Goal: Information Seeking & Learning: Learn about a topic

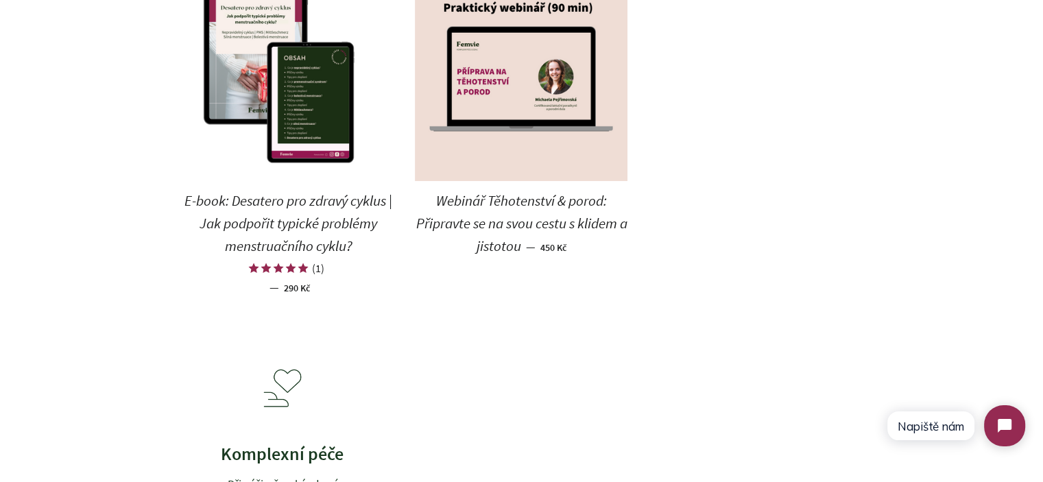
scroll to position [274, 0]
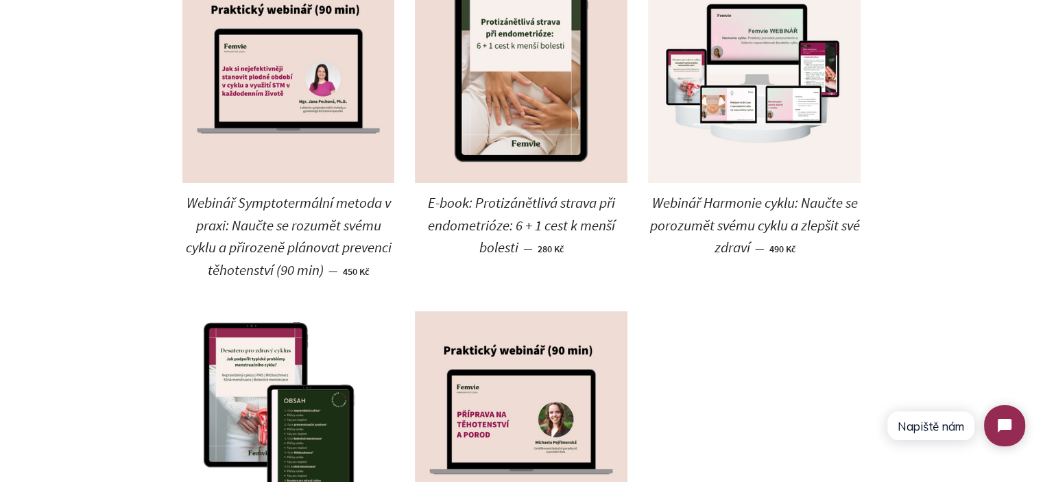
click at [40, 214] on main "Webináře a e-booky Seřadit podle Propagováno Nejprodávanější Abecedně, A–Z Abec…" at bounding box center [521, 367] width 1043 height 1156
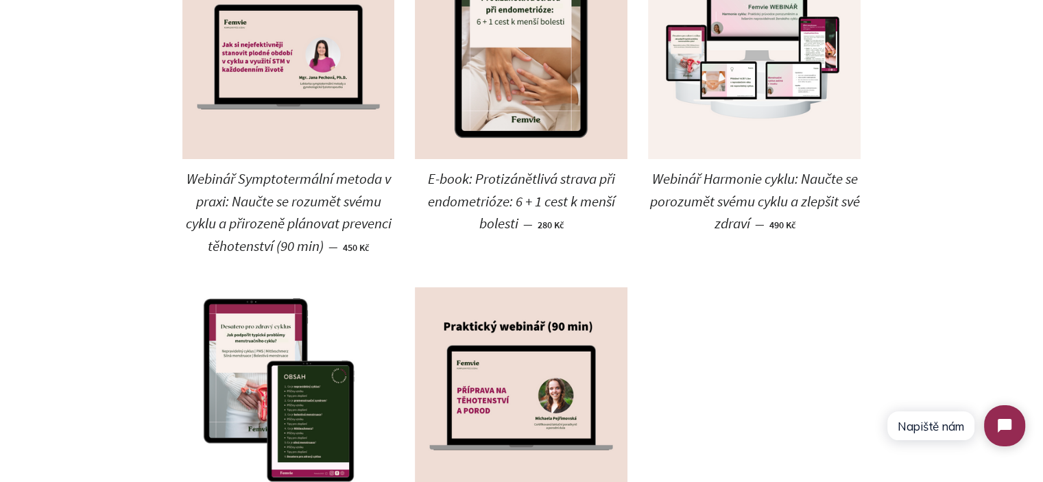
scroll to position [480, 0]
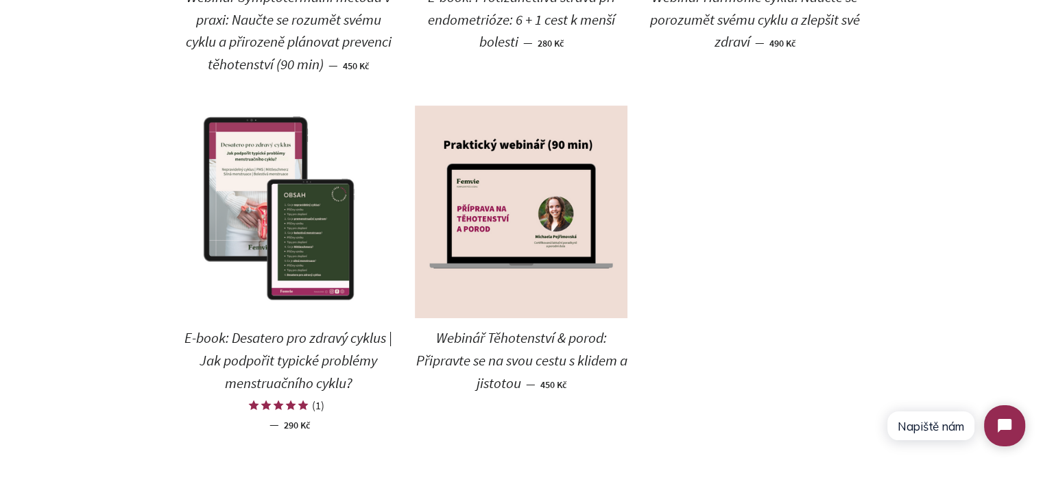
click at [279, 210] on img at bounding box center [288, 212] width 213 height 213
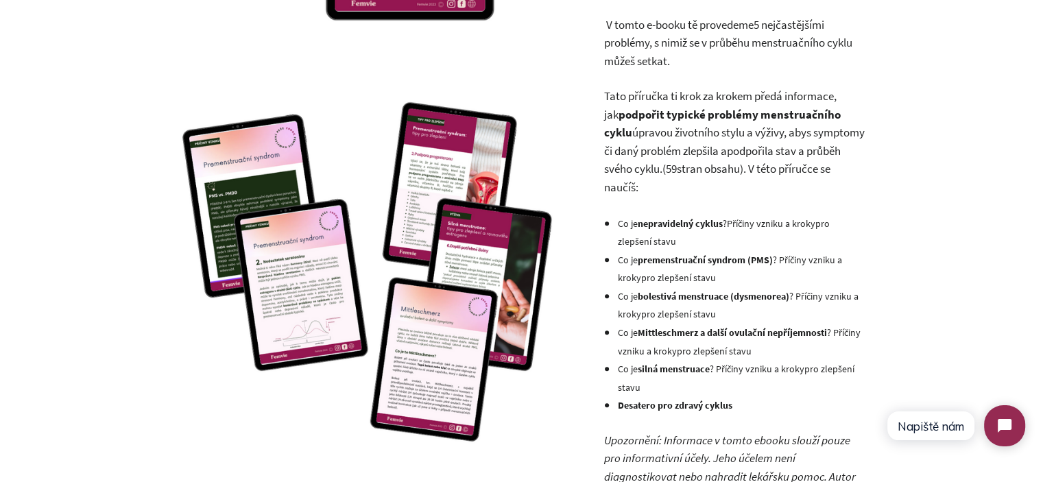
scroll to position [480, 0]
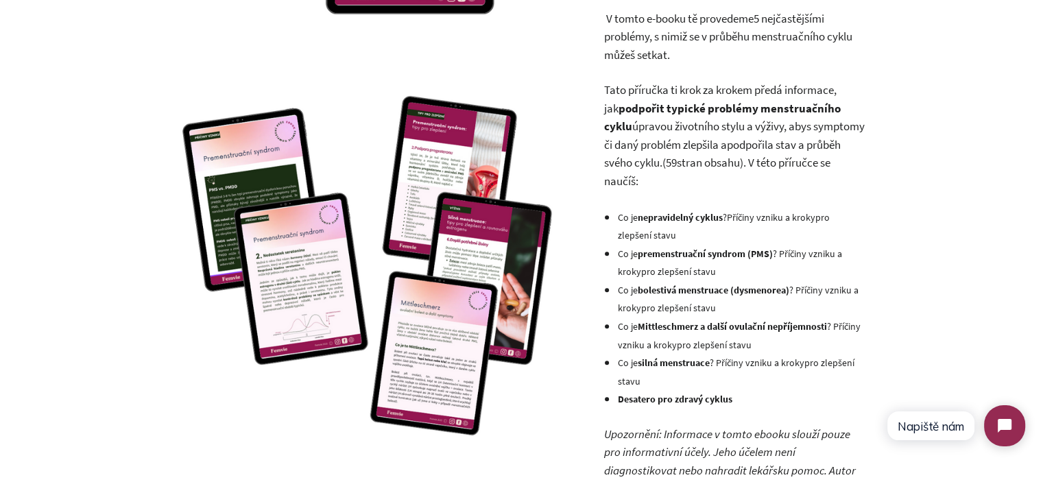
click at [661, 142] on span "abys symptomy či daný problém zlepšila a" at bounding box center [733, 136] width 261 height 34
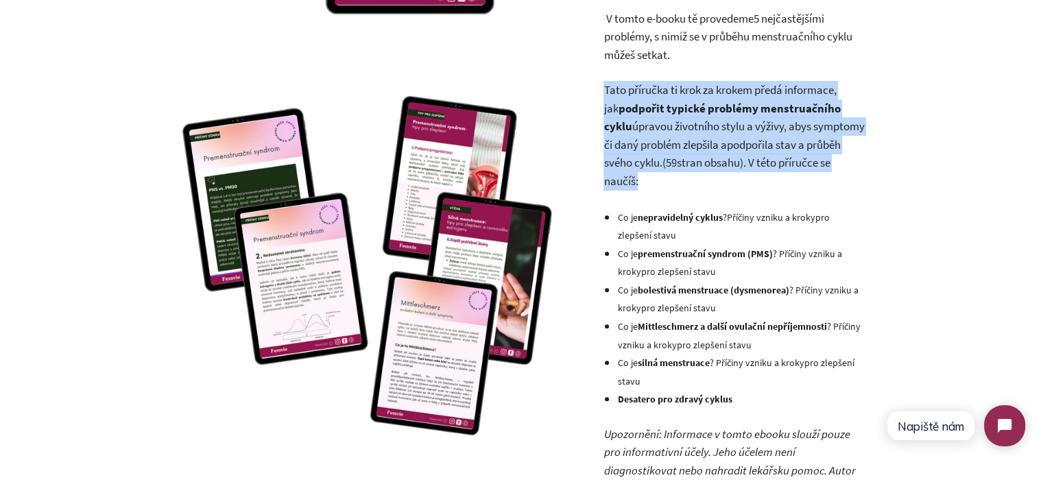
drag, startPoint x: 661, startPoint y: 142, endPoint x: 636, endPoint y: 88, distance: 59.8
click at [636, 90] on p "Tato příručka ti krok za krokem předá informace, jak podpořit typické problémy …" at bounding box center [733, 135] width 261 height 109
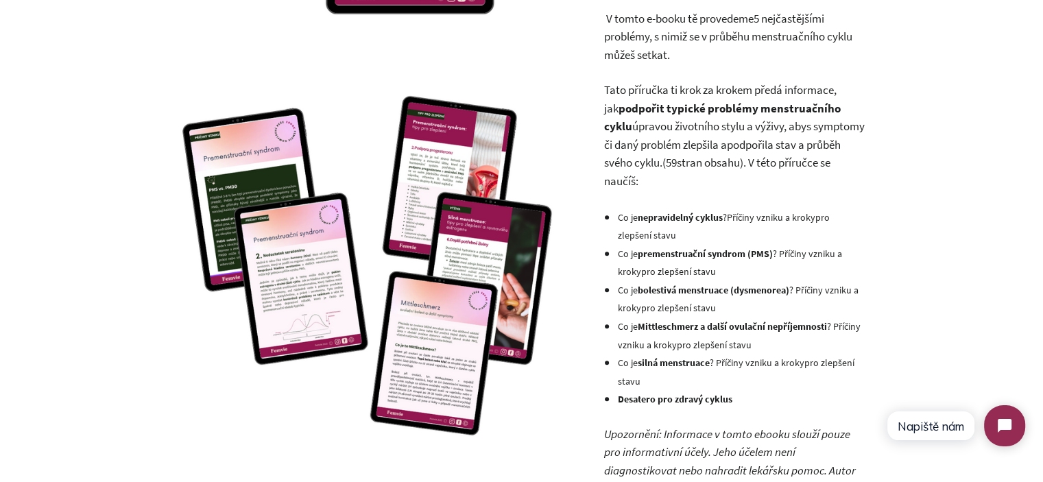
click at [631, 43] on span "5 nejčastějšími problémy" at bounding box center [713, 28] width 220 height 34
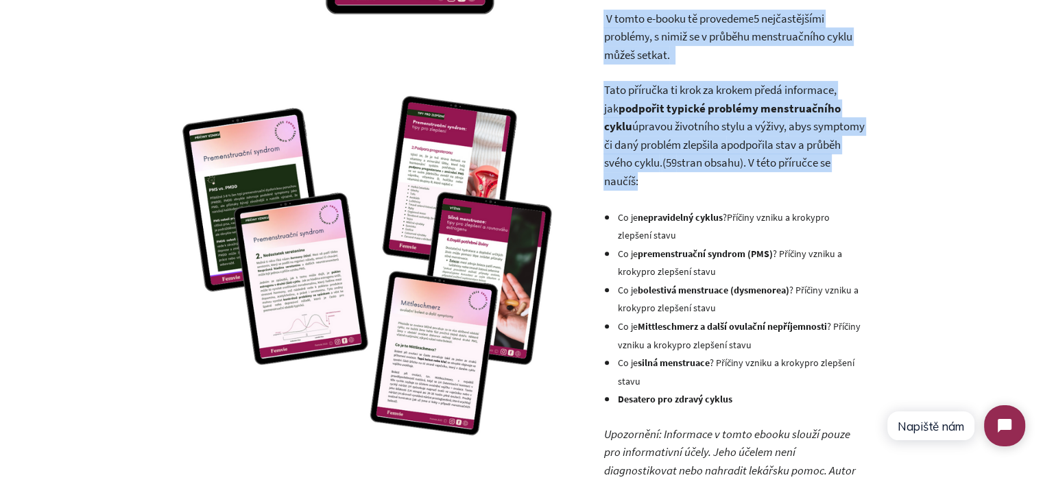
drag, startPoint x: 631, startPoint y: 43, endPoint x: 660, endPoint y: 120, distance: 81.8
click at [660, 120] on div "V tomto e-booku tě provedeme 5 nejčastějšími problémy , s nimiž se v průběhu me…" at bounding box center [733, 290] width 261 height 561
click at [660, 120] on span "úpravou životního stylu a výživy, abys symptomy či daný problém zlepšila a podp…" at bounding box center [733, 144] width 261 height 51
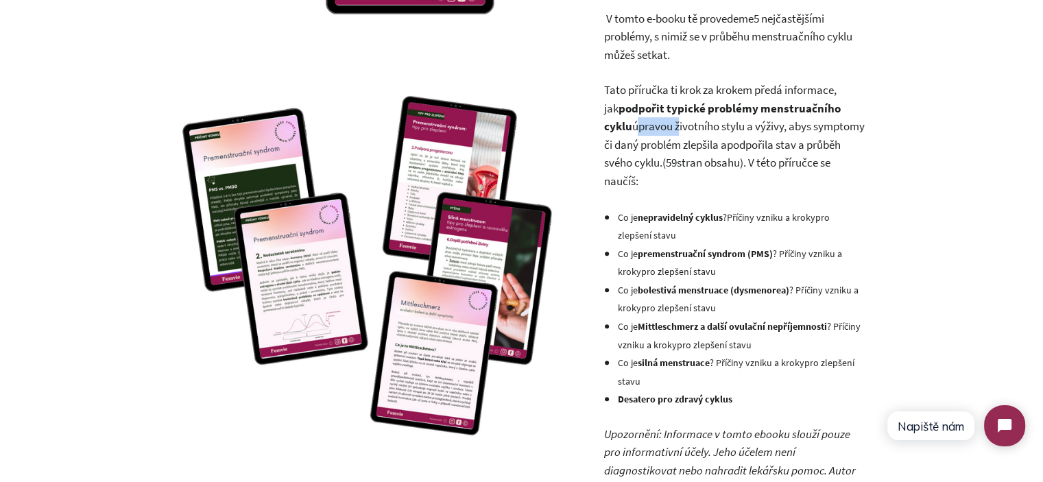
click at [660, 120] on span "úpravou životního stylu a výživy, abys symptomy či daný problém zlepšila a podp…" at bounding box center [733, 144] width 261 height 51
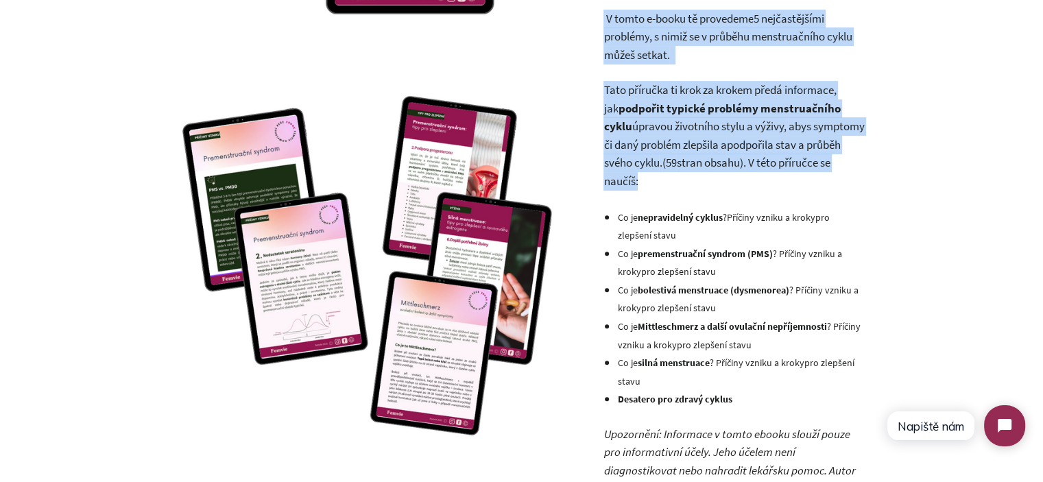
drag, startPoint x: 660, startPoint y: 120, endPoint x: 651, endPoint y: 56, distance: 65.1
click at [651, 56] on div "V tomto e-booku tě provedeme 5 nejčastějšími problémy , s nimiž se v průběhu me…" at bounding box center [733, 290] width 261 height 561
click at [651, 56] on span ", s nimiž se v průběhu menstruačního cyklu můžeš setkat." at bounding box center [727, 46] width 248 height 34
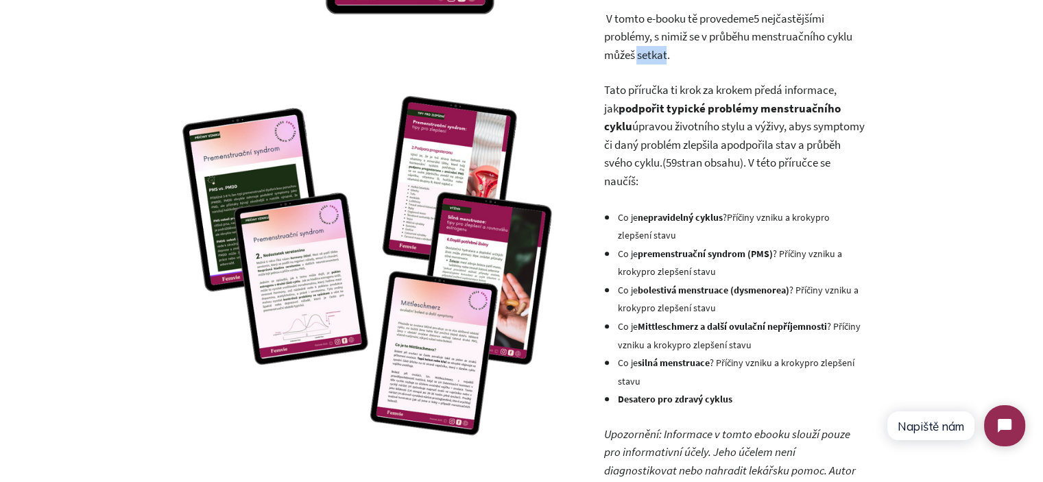
click at [651, 56] on span ", s nimiž se v průběhu menstruačního cyklu můžeš setkat." at bounding box center [727, 46] width 248 height 34
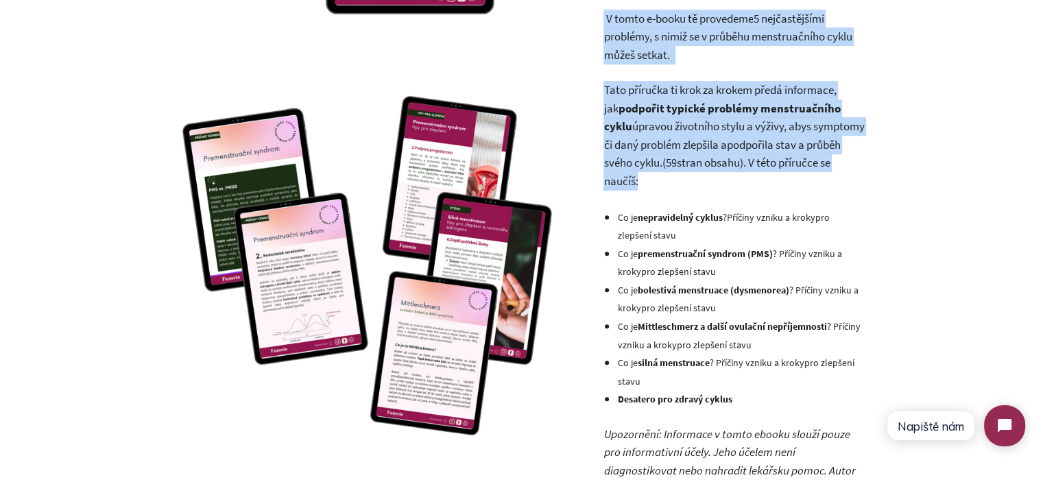
drag, startPoint x: 651, startPoint y: 56, endPoint x: 662, endPoint y: 126, distance: 71.6
click at [661, 125] on div "V tomto e-booku tě provedeme 5 nejčastějšími problémy , s nimiž se v průběhu me…" at bounding box center [733, 290] width 261 height 561
click at [662, 126] on span "úpravou životního stylu a výživy, abys symptomy či daný problém zlepšila a podp…" at bounding box center [733, 144] width 261 height 51
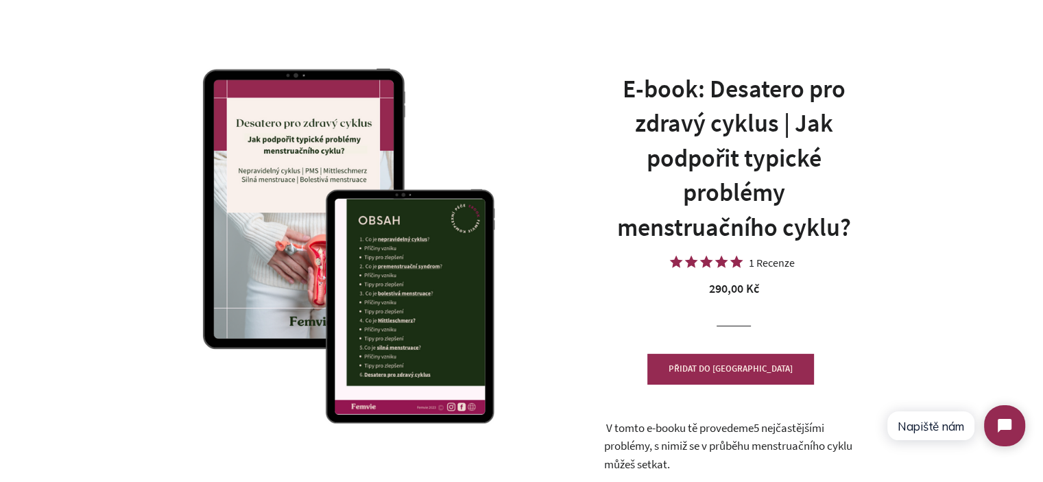
scroll to position [69, 0]
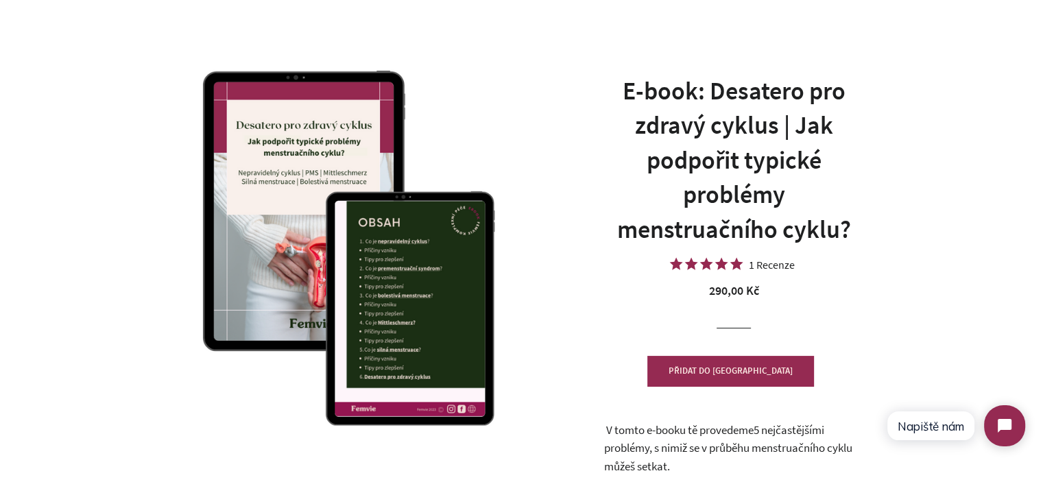
click at [681, 88] on h1 "E-book: Desatero pro zdravý cyklus | Jak podpořit typické problémy menstruačníh…" at bounding box center [733, 160] width 261 height 173
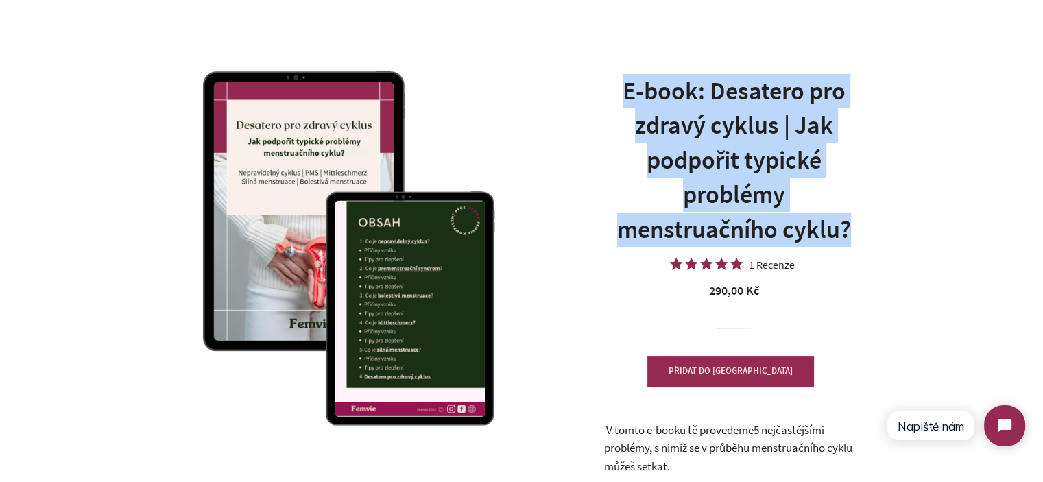
drag, startPoint x: 681, startPoint y: 88, endPoint x: 846, endPoint y: 217, distance: 209.0
click at [814, 207] on h1 "E-book: Desatero pro zdravý cyklus | Jak podpořit typické problémy menstruačníh…" at bounding box center [733, 160] width 261 height 173
click at [863, 222] on h1 "E-book: Desatero pro zdravý cyklus | Jak podpořit typické problémy menstruačníh…" at bounding box center [733, 160] width 261 height 173
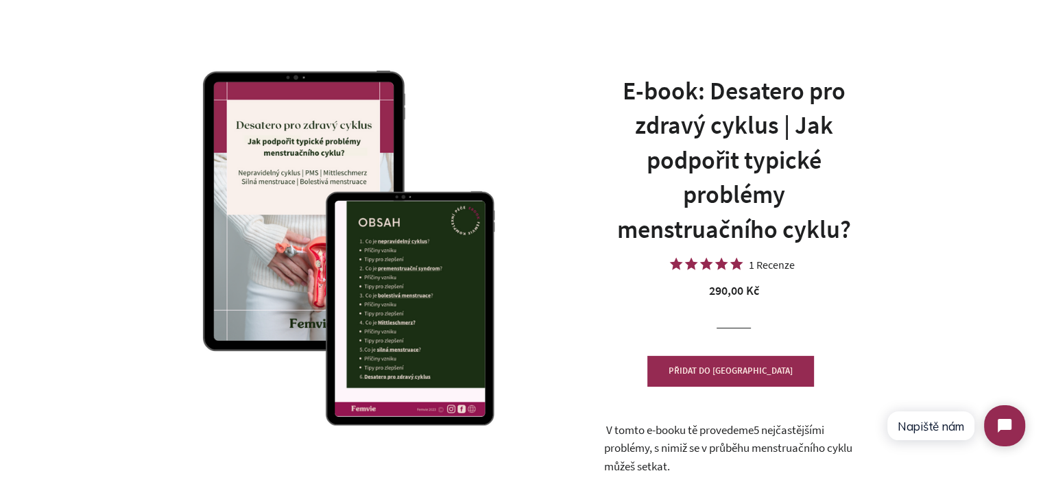
click at [847, 227] on h1 "E-book: Desatero pro zdravý cyklus | Jak podpořit typické problémy menstruačníh…" at bounding box center [733, 160] width 261 height 173
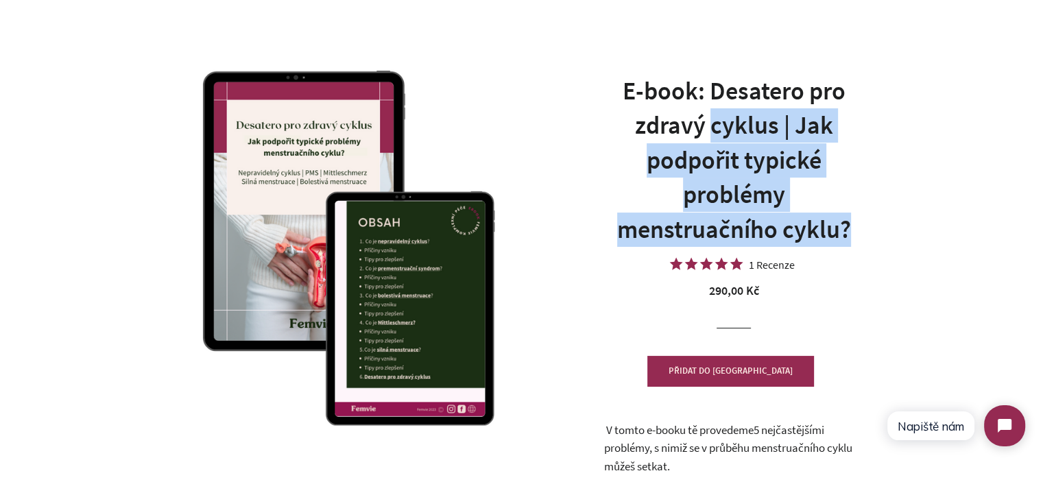
drag, startPoint x: 847, startPoint y: 227, endPoint x: 748, endPoint y: 116, distance: 148.6
click at [749, 116] on h1 "E-book: Desatero pro zdravý cyklus | Jak podpořit typické problémy menstruačníh…" at bounding box center [733, 160] width 261 height 173
click at [745, 113] on h1 "E-book: Desatero pro zdravý cyklus | Jak podpořit typické problémy menstruačníh…" at bounding box center [733, 160] width 261 height 173
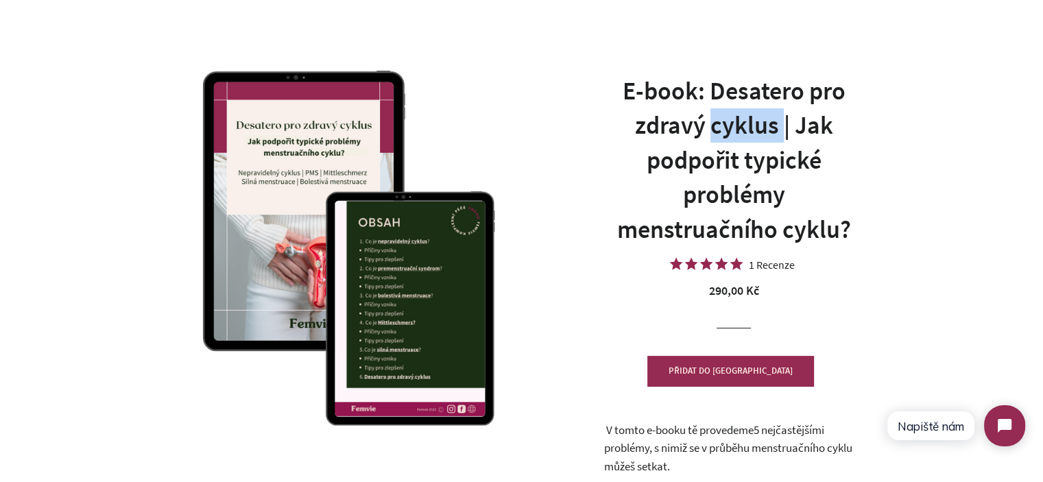
click at [745, 113] on h1 "E-book: Desatero pro zdravý cyklus | Jak podpořit typické problémy menstruačníh…" at bounding box center [733, 160] width 261 height 173
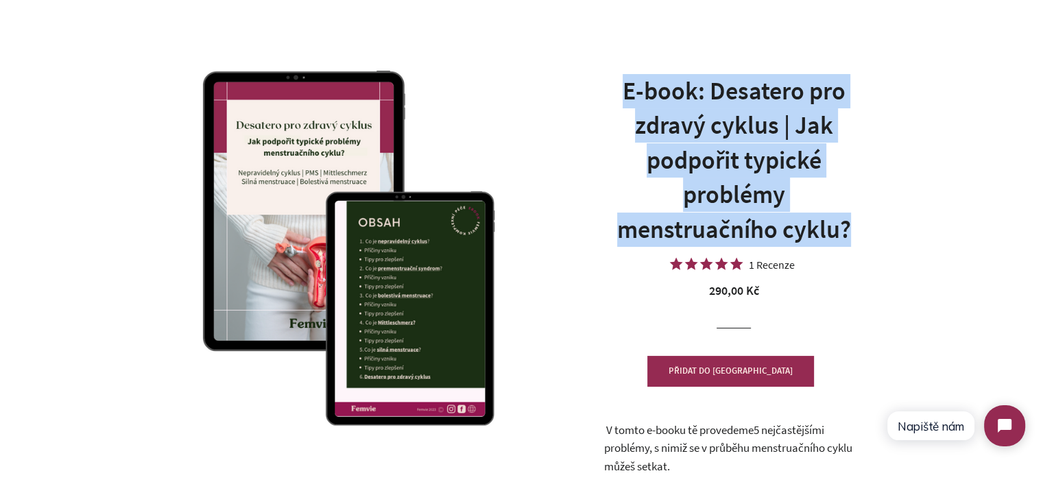
click at [745, 113] on h1 "E-book: Desatero pro zdravý cyklus | Jak podpořit typické problémy menstruačníh…" at bounding box center [733, 160] width 261 height 173
click at [780, 155] on h1 "E-book: Desatero pro zdravý cyklus | Jak podpořit typické problémy menstruačníh…" at bounding box center [733, 160] width 261 height 173
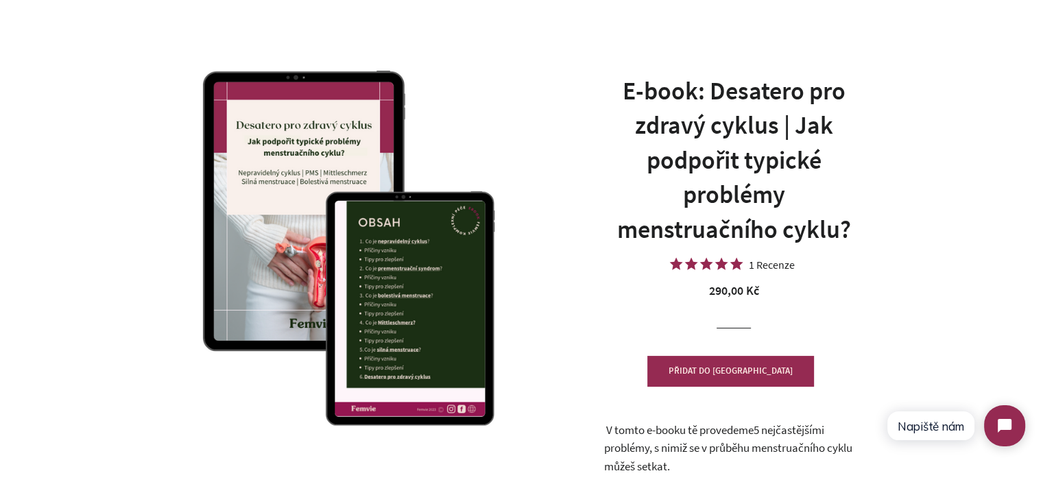
drag, startPoint x: 814, startPoint y: 156, endPoint x: 884, endPoint y: 24, distance: 149.1
click at [816, 154] on h1 "E-book: Desatero pro zdravý cyklus | Jak podpořit typické problémy menstruačníh…" at bounding box center [733, 160] width 261 height 173
click at [761, 186] on h1 "E-book: Desatero pro zdravý cyklus | Jak podpořit typické problémy menstruačníh…" at bounding box center [733, 160] width 261 height 173
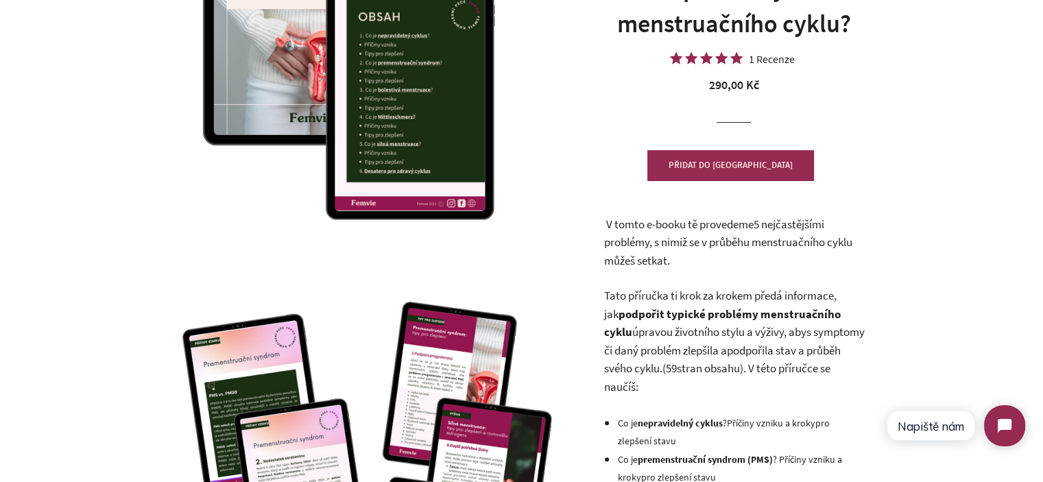
scroll to position [480, 0]
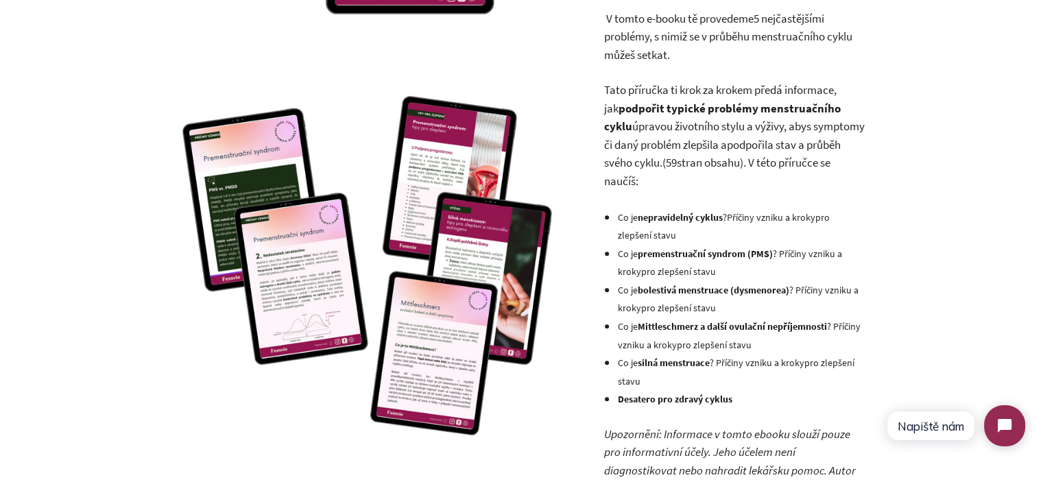
click at [630, 219] on span "Co je" at bounding box center [627, 217] width 20 height 12
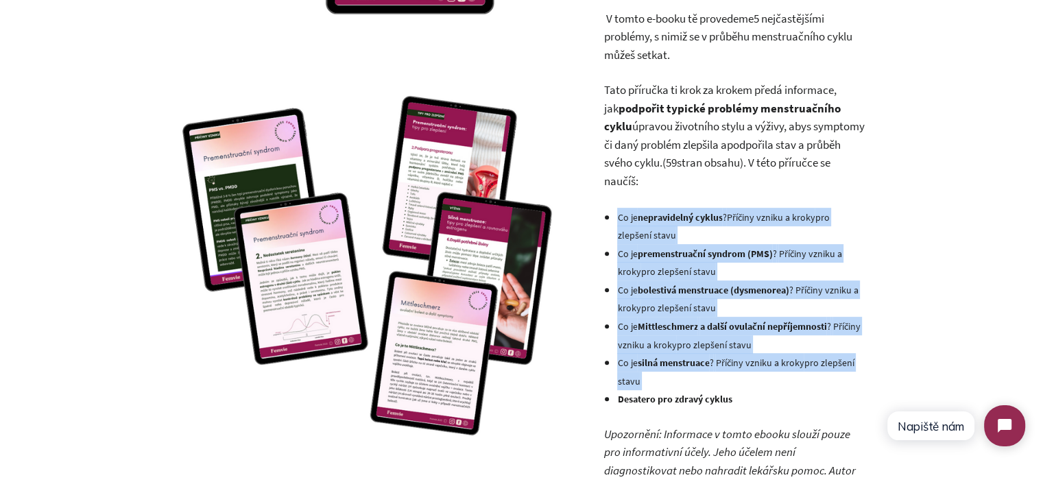
drag, startPoint x: 630, startPoint y: 219, endPoint x: 740, endPoint y: 379, distance: 194.2
click at [740, 379] on ul "Co je nepravidelný cyklus ? Příčiny vzniku a kroky pro zlepšení stavu Co je pre…" at bounding box center [740, 308] width 247 height 200
copy ul "Co je nepravidelný cyklus ? Příčiny vzniku a kroky pro zlepšení stavu Co je pre…"
click at [771, 272] on li "Co je premenstruační syndrom (PMS) ? Příčiny vzniku a kroky pro zlepšení stavu" at bounding box center [740, 262] width 247 height 36
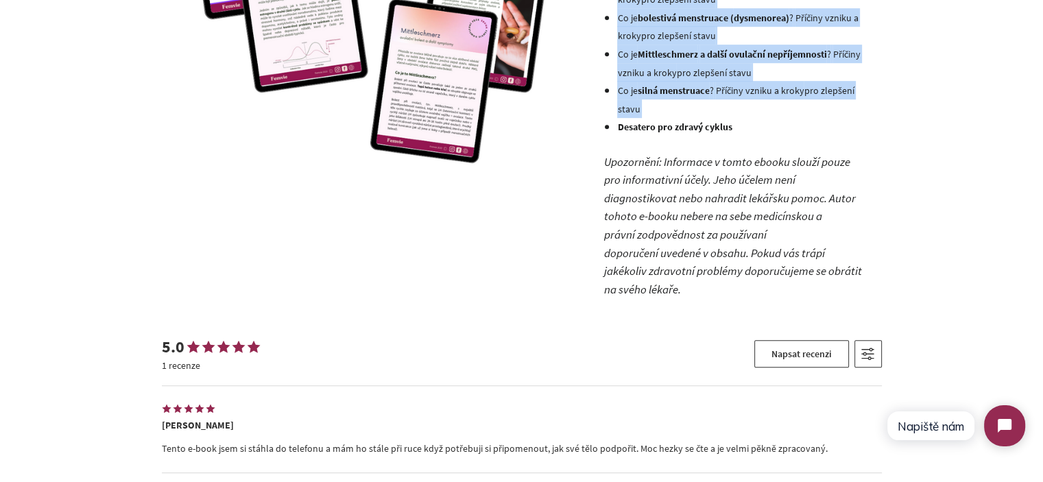
scroll to position [754, 0]
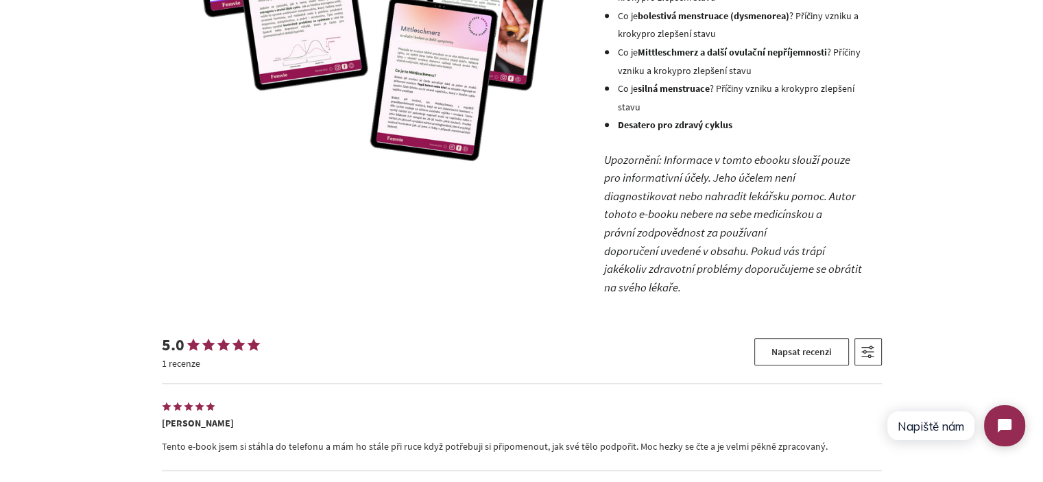
click at [711, 213] on icon "Upozornění: Informace v tomto ebooku slouží pouze pro informativní účely. Jeho …" at bounding box center [732, 223] width 258 height 143
click at [633, 153] on icon "Upozornění: Informace v tomto ebooku slouží pouze pro informativní účely. Jeho …" at bounding box center [732, 223] width 258 height 143
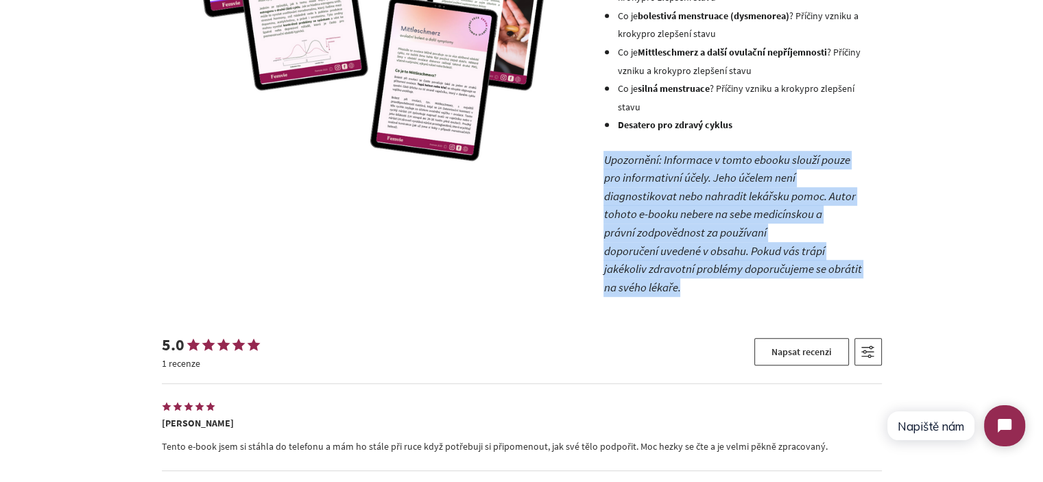
drag, startPoint x: 633, startPoint y: 153, endPoint x: 860, endPoint y: 277, distance: 258.6
click at [859, 277] on p "Upozornění: Informace v tomto ebooku slouží pouze pro informativní účely. Jeho …" at bounding box center [733, 224] width 261 height 146
click at [861, 277] on p "Upozornění: Informace v tomto ebooku slouží pouze pro informativní účely. Jeho …" at bounding box center [733, 224] width 261 height 146
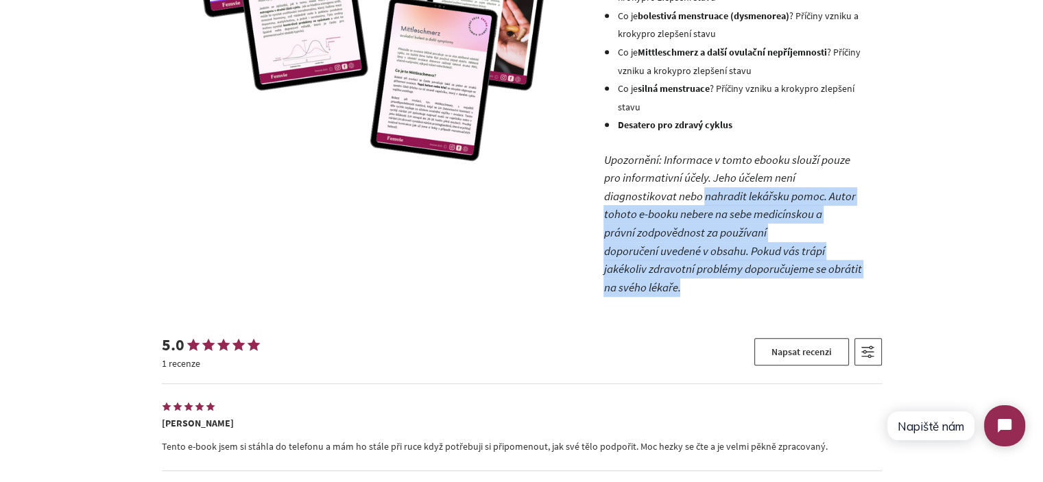
drag, startPoint x: 861, startPoint y: 277, endPoint x: 683, endPoint y: 180, distance: 202.8
click at [703, 186] on p "Upozornění: Informace v tomto ebooku slouží pouze pro informativní účely. Jeho …" at bounding box center [733, 224] width 261 height 146
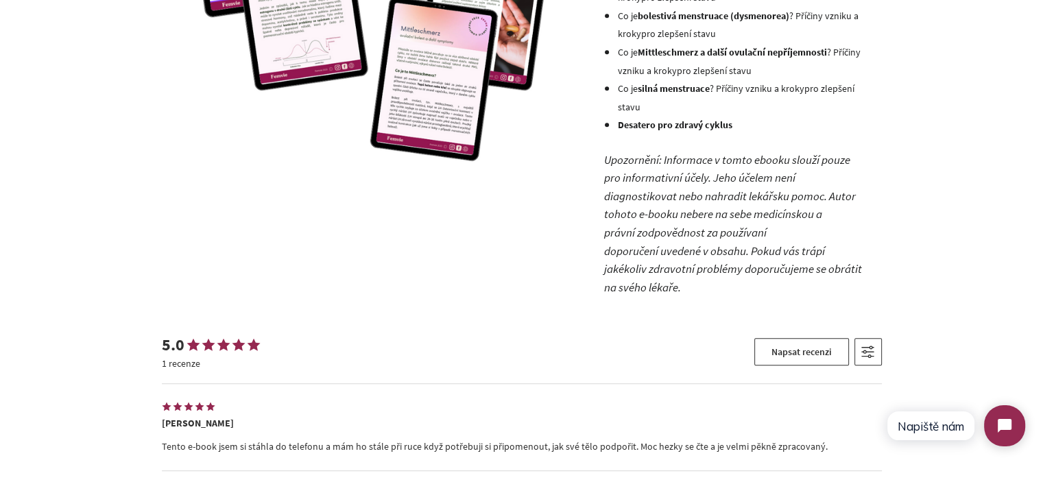
click at [669, 172] on icon "Upozornění: Informace v tomto ebooku slouží pouze pro informativní účely. Jeho …" at bounding box center [732, 223] width 258 height 143
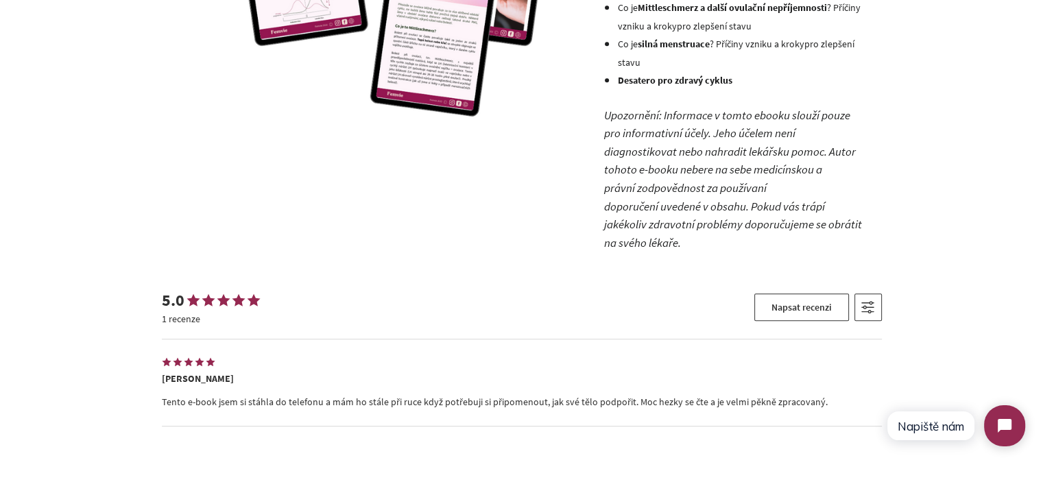
scroll to position [823, 0]
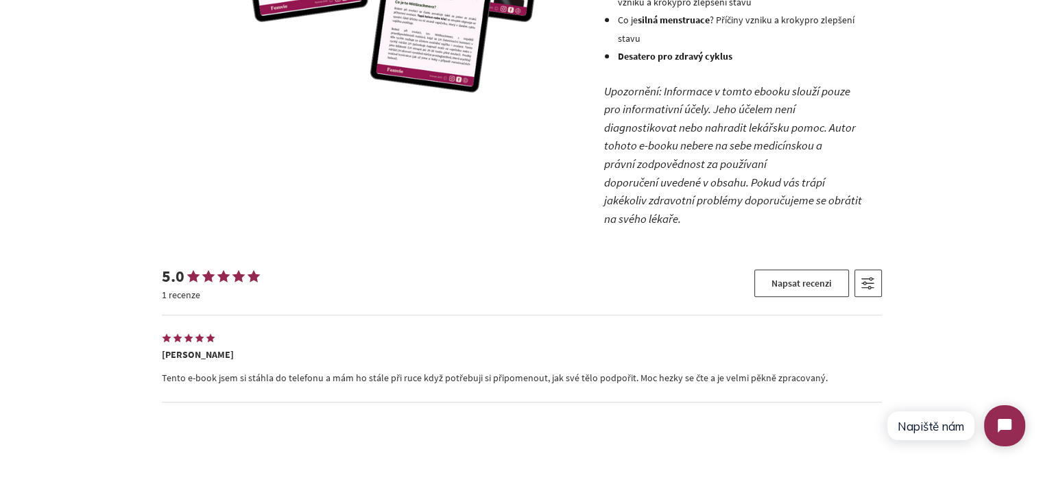
click at [313, 372] on p "Tento e-book jsem si stáhla do telefonu a mám ho stále při ruce když potřebuji …" at bounding box center [522, 379] width 720 height 14
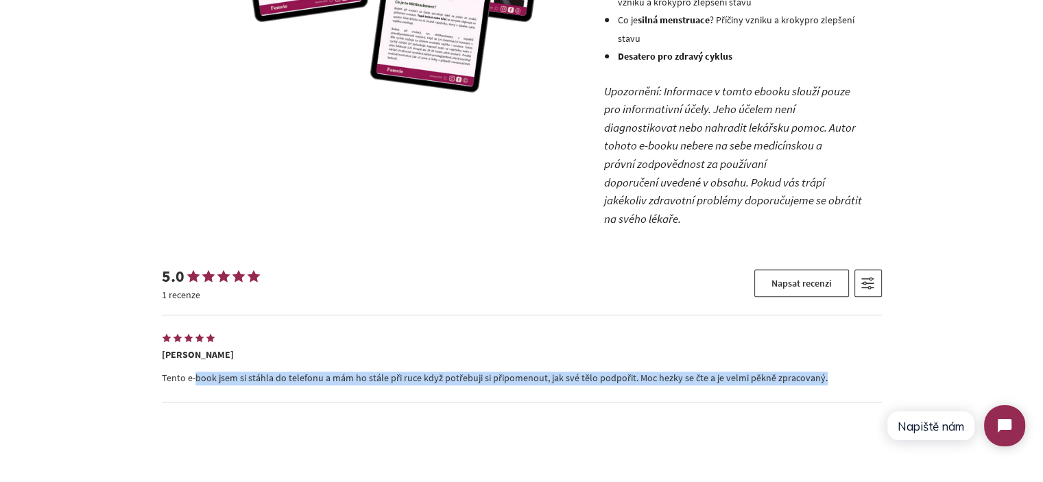
click at [313, 372] on p "Tento e-book jsem si stáhla do telefonu a mám ho stále při ruce když potřebuji …" at bounding box center [522, 379] width 720 height 14
click at [491, 372] on p "Tento e-book jsem si stáhla do telefonu a mám ho stále při ruce když potřebuji …" at bounding box center [522, 379] width 720 height 14
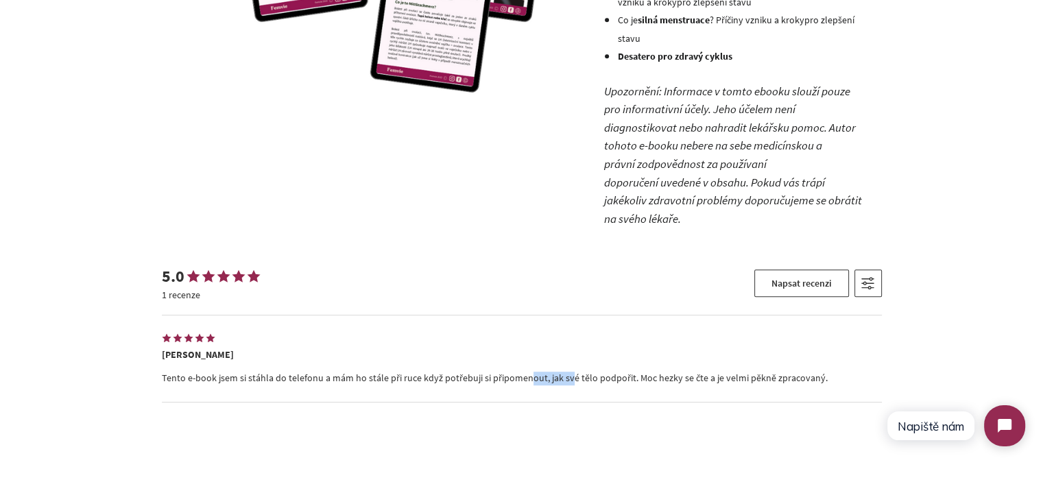
click at [491, 372] on p "Tento e-book jsem si stáhla do telefonu a mám ho stále při ruce když potřebuji …" at bounding box center [522, 379] width 720 height 14
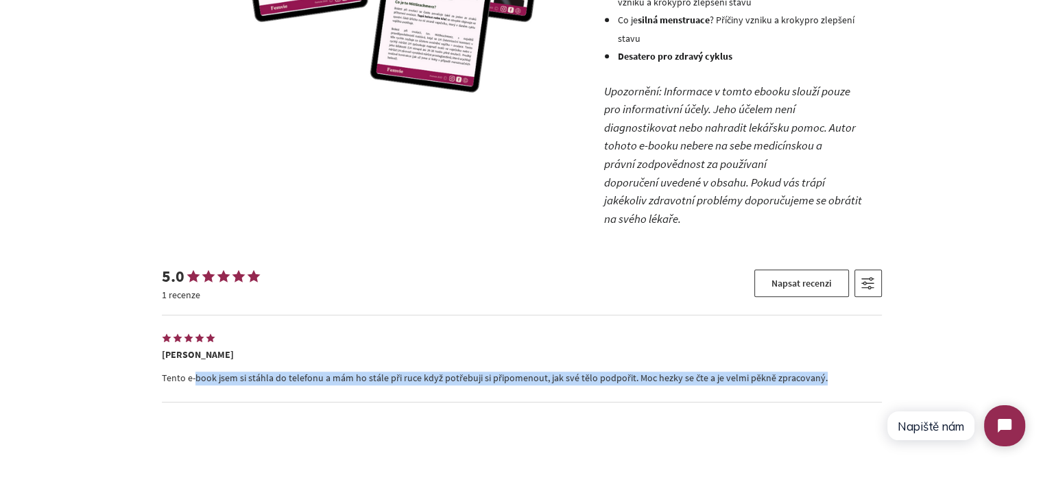
click at [491, 372] on p "Tento e-book jsem si stáhla do telefonu a mám ho stále při ruce když potřebuji …" at bounding box center [522, 379] width 720 height 14
click at [530, 402] on div "1 2 3 4 5" at bounding box center [522, 409] width 720 height 14
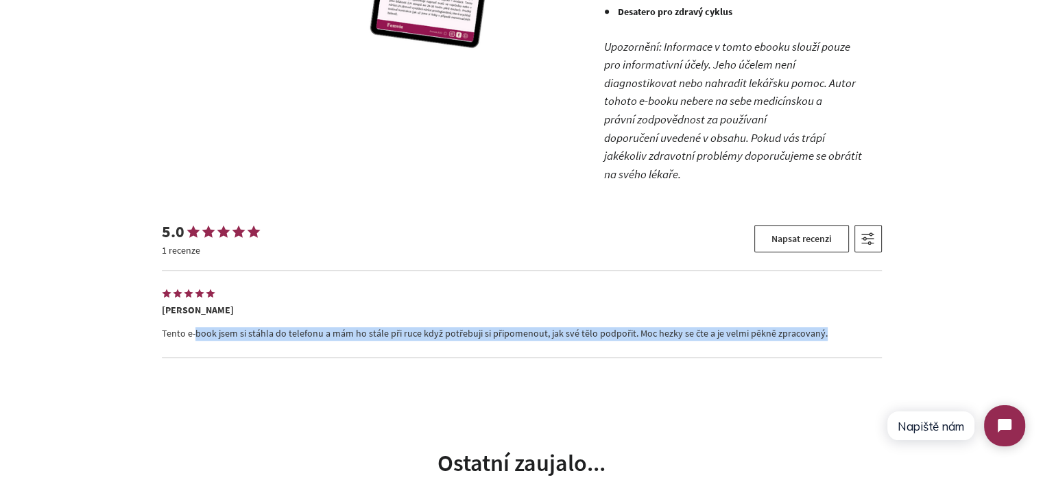
scroll to position [891, 0]
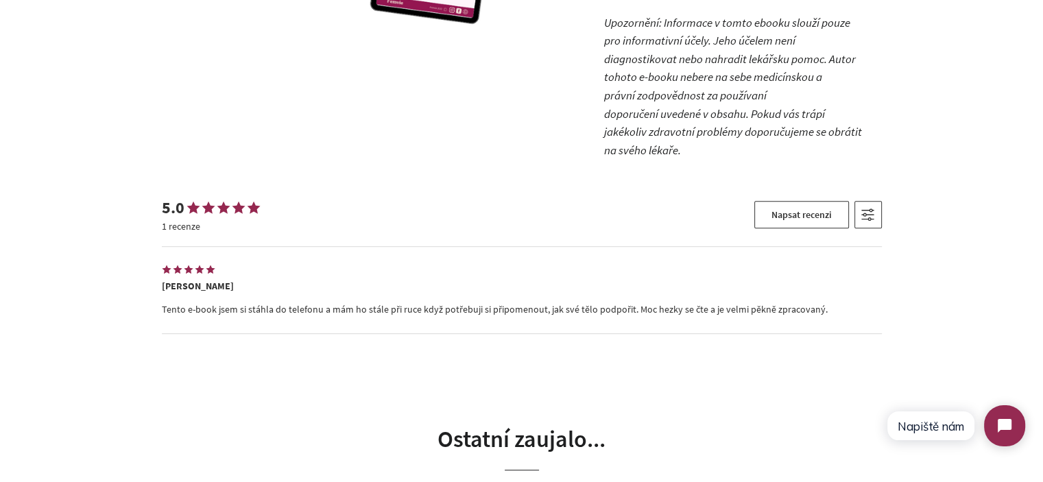
click at [395, 350] on div "E-book: Desatero pro zdravý cyklus | Jak podpořit typické problémy menstruačníh…" at bounding box center [522, 30] width 720 height 1607
click at [169, 278] on div "Lenka Tento e-book jsem si stáhla do telefonu a mám ho stále při ruce když potř…" at bounding box center [522, 290] width 720 height 87
click at [169, 303] on p "Tento e-book jsem si stáhla do telefonu a mám ho stále při ruce když potřebuji …" at bounding box center [522, 310] width 720 height 14
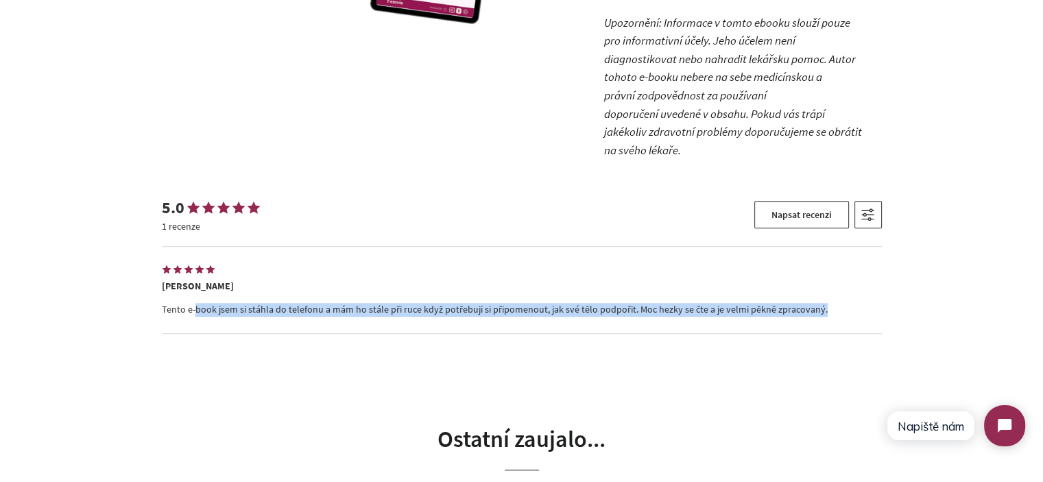
click at [169, 303] on p "Tento e-book jsem si stáhla do telefonu a mám ho stále při ruce když potřebuji …" at bounding box center [522, 310] width 720 height 14
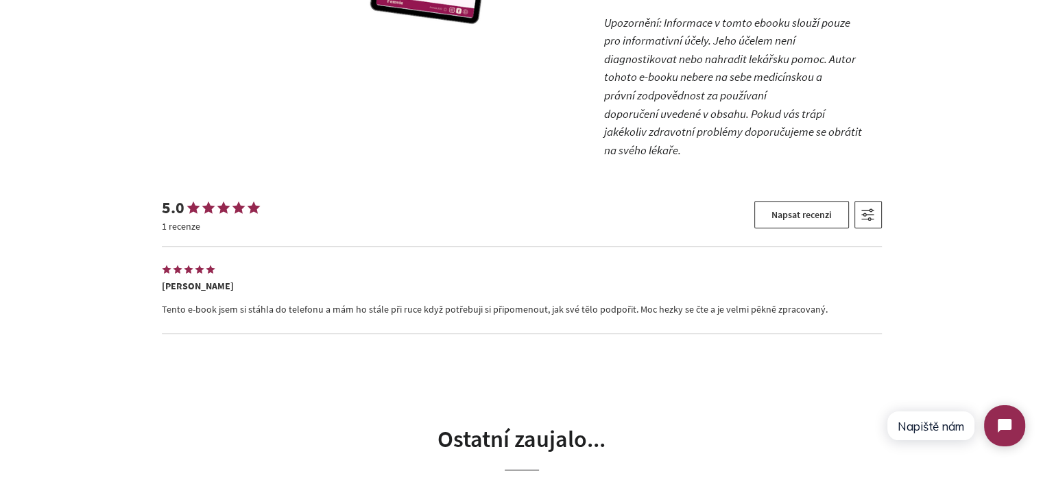
click at [151, 249] on div "E-book: Desatero pro zdravý cyklus | Jak podpořit typické problémy menstruačníh…" at bounding box center [521, 60] width 1043 height 1667
click at [176, 280] on span "Lenka" at bounding box center [198, 286] width 72 height 12
copy span "Lenka"
click at [347, 303] on p "Tento e-book jsem si stáhla do telefonu a mám ho stále při ruce když potřebuji …" at bounding box center [522, 310] width 720 height 14
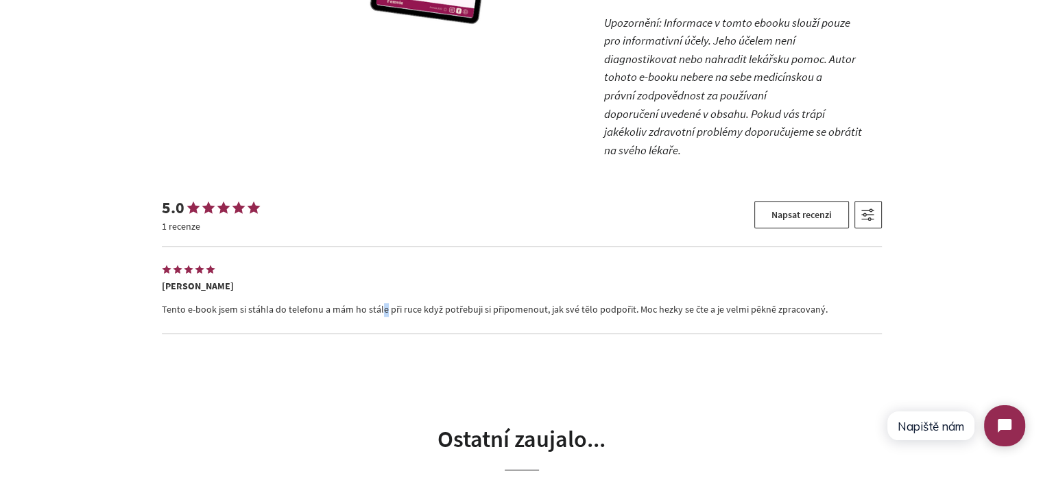
click at [347, 303] on p "Tento e-book jsem si stáhla do telefonu a mám ho stále při ruce když potřebuji …" at bounding box center [522, 310] width 720 height 14
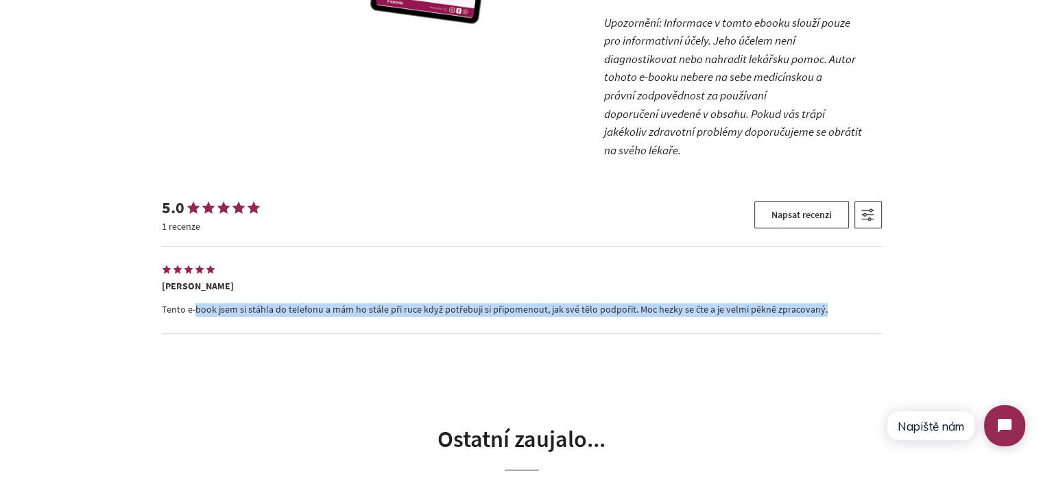
click at [347, 303] on p "Tento e-book jsem si stáhla do telefonu a mám ho stále při ruce když potřebuji …" at bounding box center [522, 310] width 720 height 14
copy div "Tento e-book jsem si stáhla do telefonu a mám ho stále při ruce když potřebuji …"
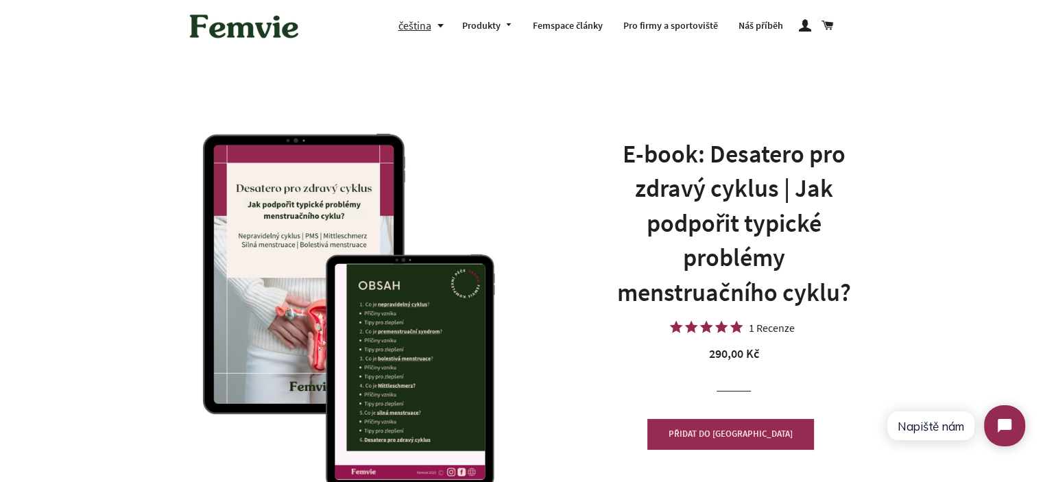
scroll to position [0, 0]
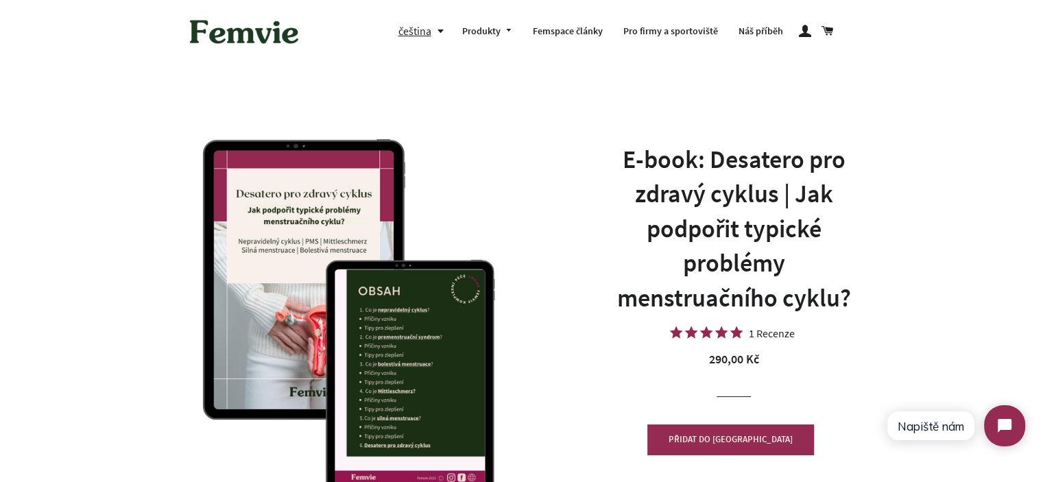
click at [747, 174] on h1 "E-book: Desatero pro zdravý cyklus | Jak podpořit typické problémy menstruačníh…" at bounding box center [733, 229] width 261 height 173
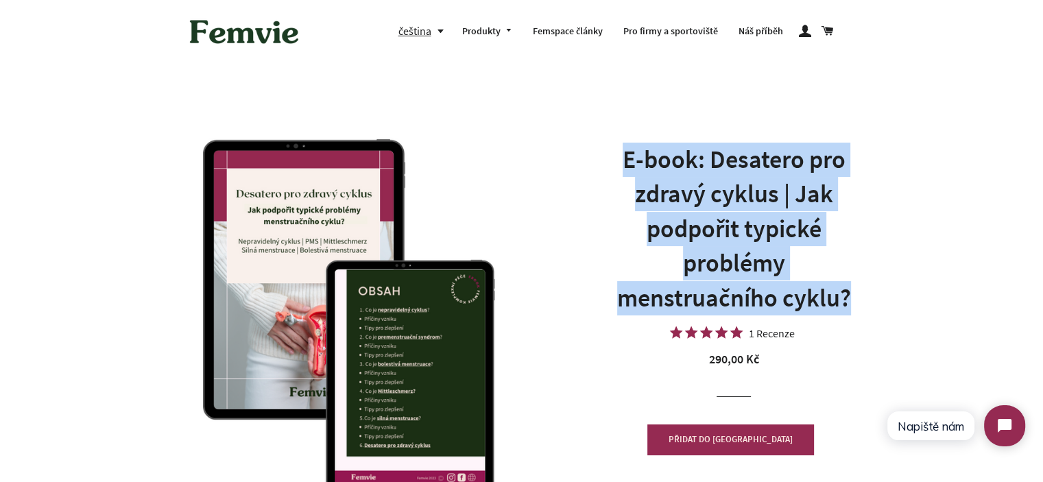
click at [747, 174] on h1 "E-book: Desatero pro zdravý cyklus | Jak podpořit typické problémy menstruačníh…" at bounding box center [733, 229] width 261 height 173
click at [768, 214] on h1 "E-book: Desatero pro zdravý cyklus | Jak podpořit typické problémy menstruačníh…" at bounding box center [733, 229] width 261 height 173
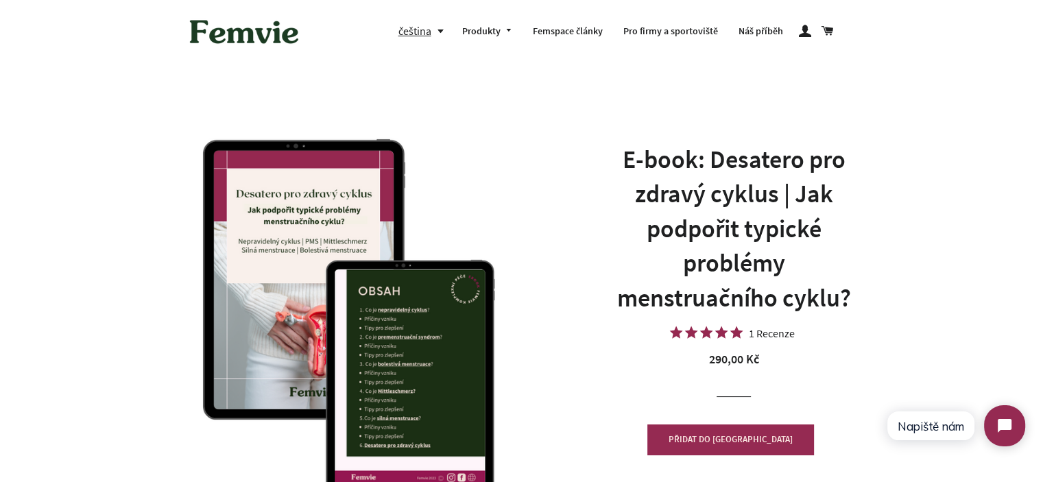
click at [773, 226] on h1 "E-book: Desatero pro zdravý cyklus | Jak podpořit typické problémy menstruačníh…" at bounding box center [733, 229] width 261 height 173
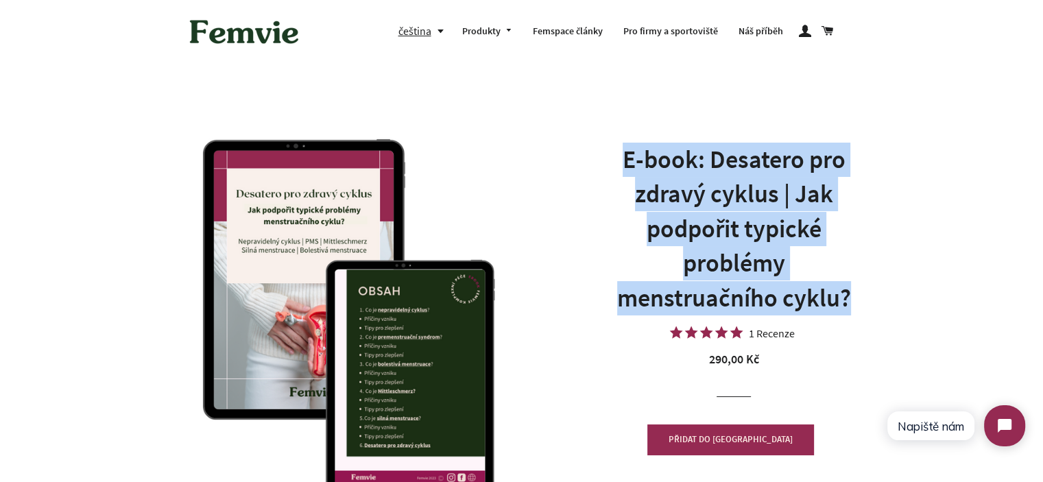
click at [773, 226] on h1 "E-book: Desatero pro zdravý cyklus | Jak podpořit typické problémy menstruačníh…" at bounding box center [733, 229] width 261 height 173
click at [778, 254] on h1 "E-book: Desatero pro zdravý cyklus | Jak podpořit typické problémy menstruačníh…" at bounding box center [733, 229] width 261 height 173
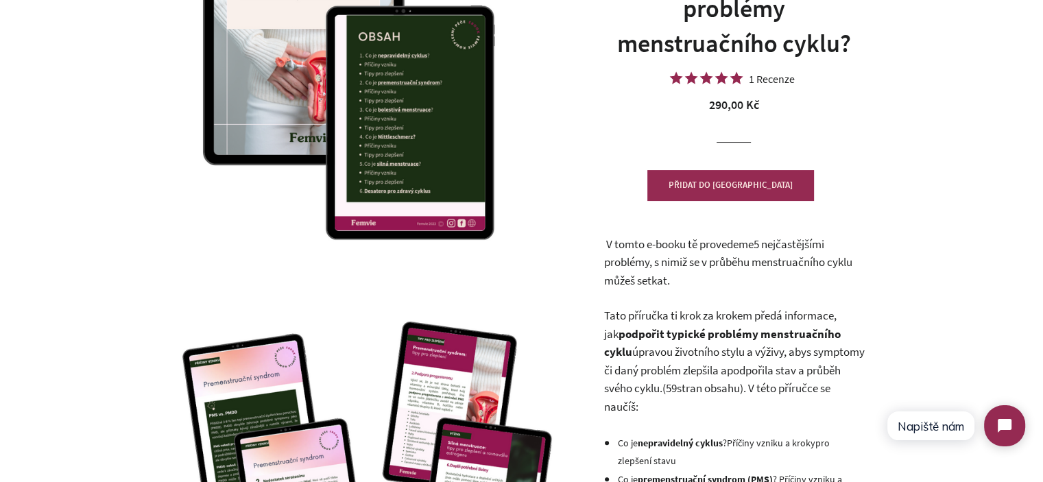
scroll to position [274, 0]
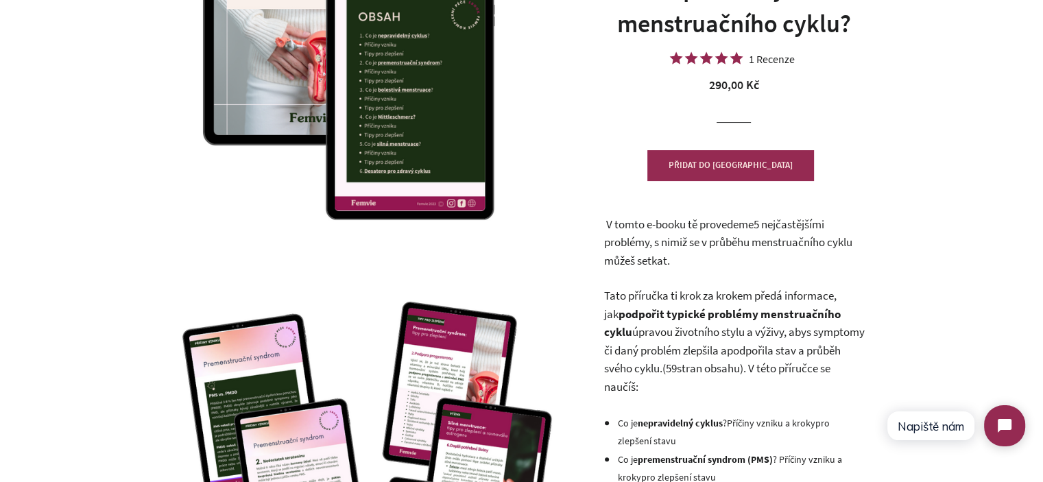
click at [712, 223] on span "V tomto e-booku tě provedeme" at bounding box center [678, 224] width 147 height 15
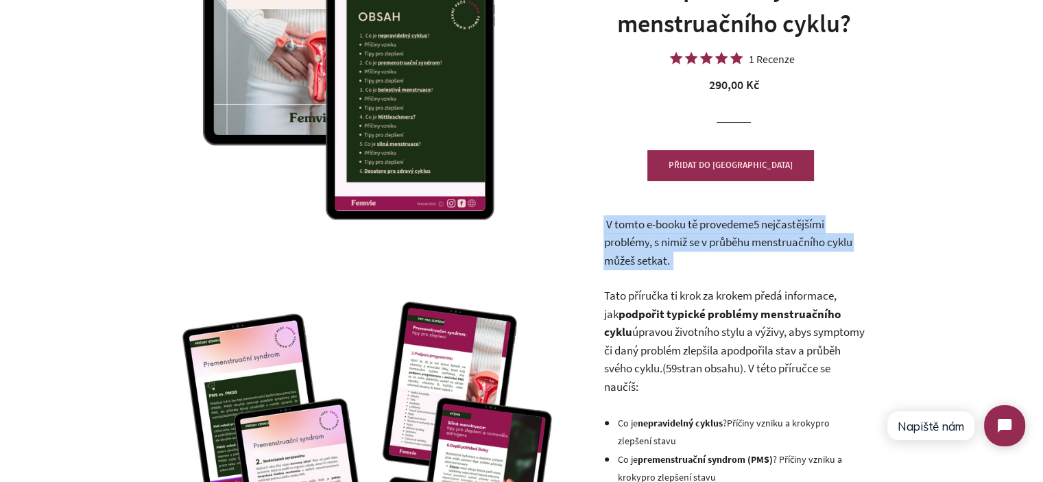
drag, startPoint x: 712, startPoint y: 223, endPoint x: 718, endPoint y: 262, distance: 39.0
click at [718, 261] on p "V tomto e-booku tě provedeme 5 nejčastějšími problémy , s nimiž se v průběhu me…" at bounding box center [733, 242] width 261 height 55
drag, startPoint x: 718, startPoint y: 265, endPoint x: 717, endPoint y: 273, distance: 8.3
click at [718, 265] on p "V tomto e-booku tě provedeme 5 nejčastějšími problémy , s nimiž se v průběhu me…" at bounding box center [733, 242] width 261 height 55
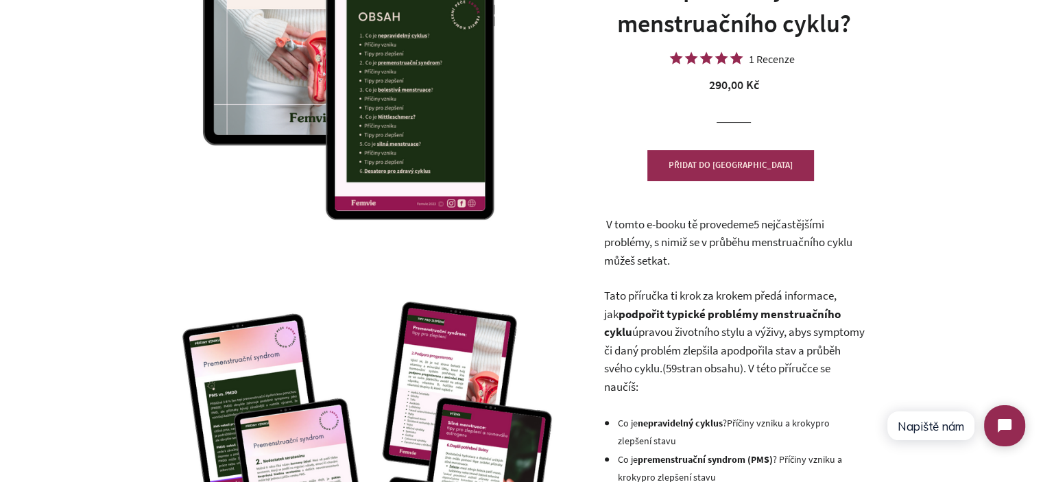
click at [705, 307] on span "podpořit typické problémy menstruačního cyklu" at bounding box center [721, 323] width 237 height 34
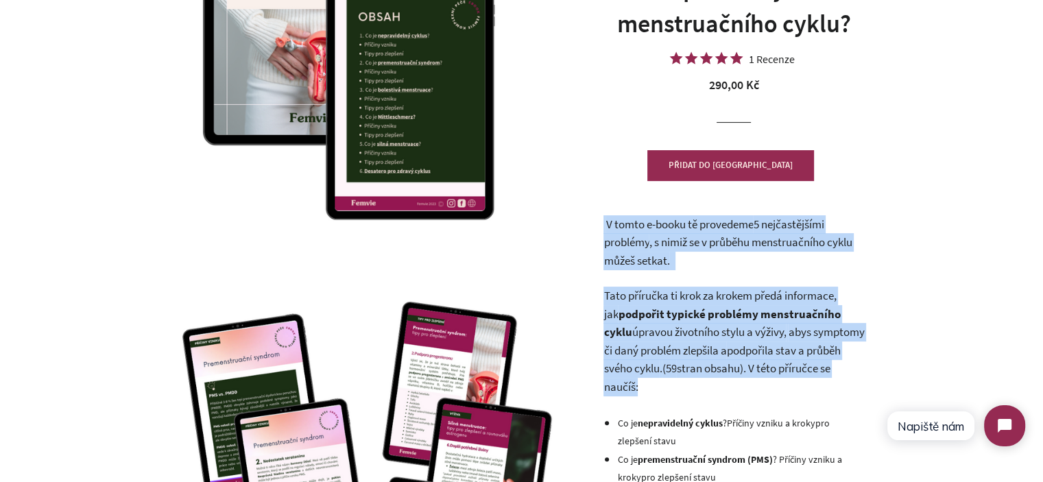
drag, startPoint x: 705, startPoint y: 307, endPoint x: 659, endPoint y: 241, distance: 80.8
click at [658, 240] on span ", s nimiž se v průběhu menstruačního cyklu můžeš setkat." at bounding box center [727, 251] width 248 height 34
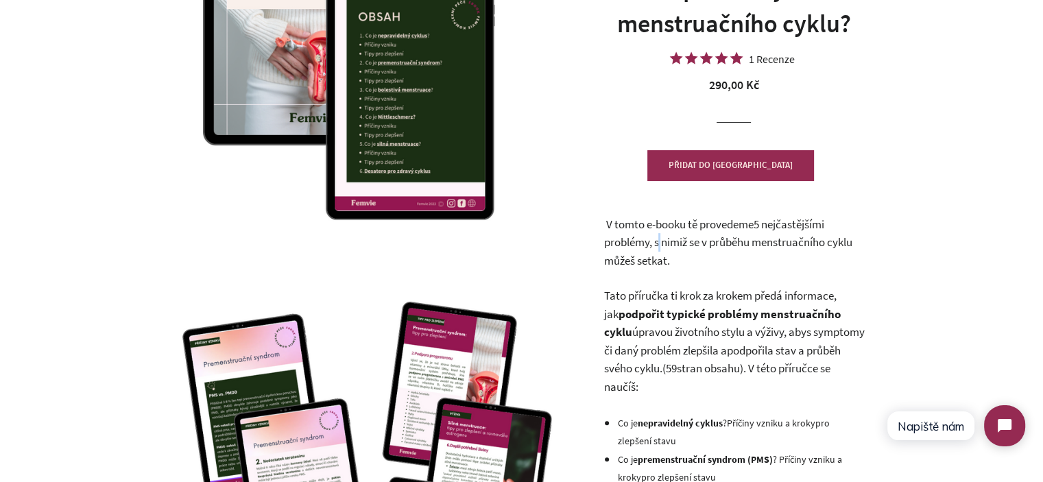
click at [658, 240] on span ", s nimiž se v průběhu menstruačního cyklu můžeš setkat." at bounding box center [727, 251] width 248 height 34
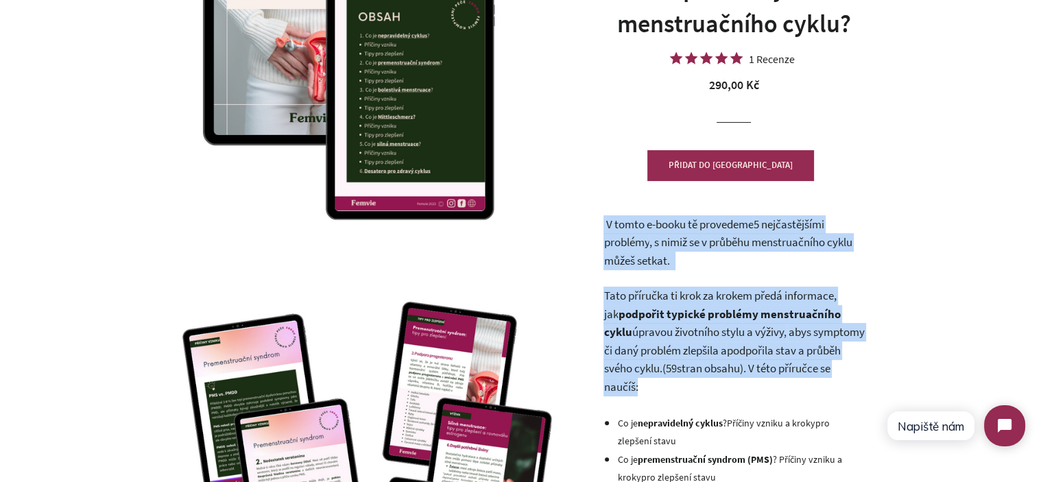
drag, startPoint x: 658, startPoint y: 240, endPoint x: 682, endPoint y: 352, distance: 115.0
click at [682, 352] on span "abys symptomy či daný problém zlepšila a" at bounding box center [733, 341] width 261 height 34
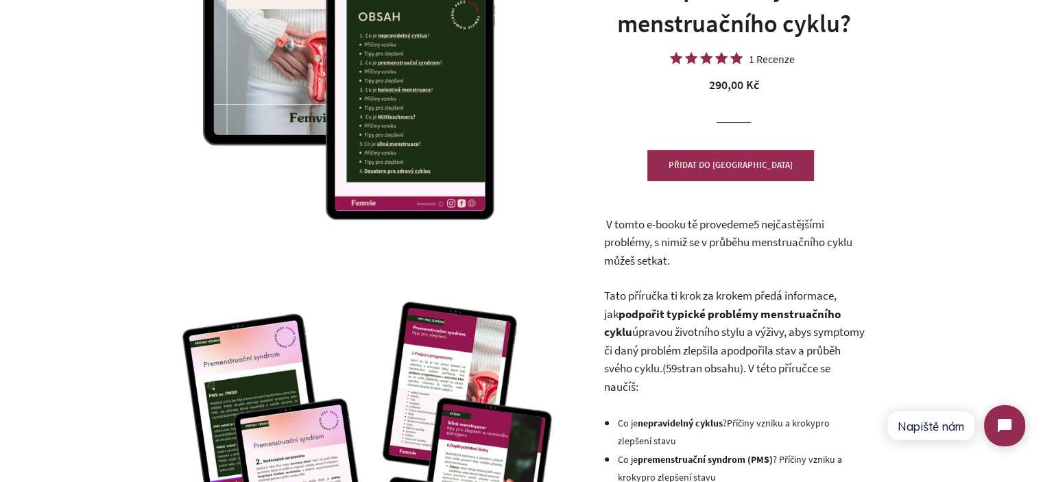
click at [710, 264] on p "V tomto e-booku tě provedeme 5 nejčastějšími problémy , s nimiž se v průběhu me…" at bounding box center [733, 242] width 261 height 55
click at [699, 239] on span ", s nimiž se v průběhu menstruačního cyklu můžeš setkat." at bounding box center [727, 251] width 248 height 34
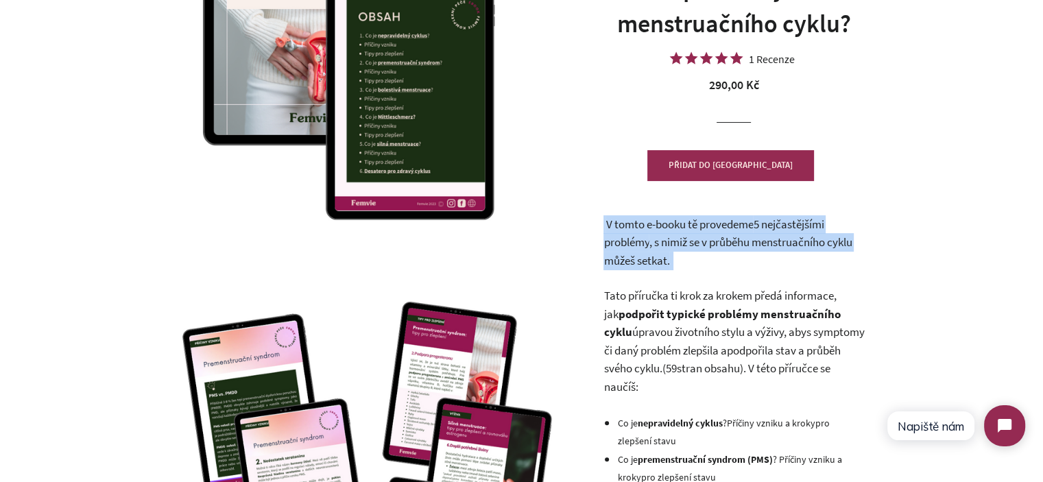
click at [699, 239] on span ", s nimiž se v průběhu menstruačního cyklu můžeš setkat." at bounding box center [727, 251] width 248 height 34
click at [708, 257] on p "V tomto e-booku tě provedeme 5 nejčastějšími problémy , s nimiž se v průběhu me…" at bounding box center [733, 242] width 261 height 55
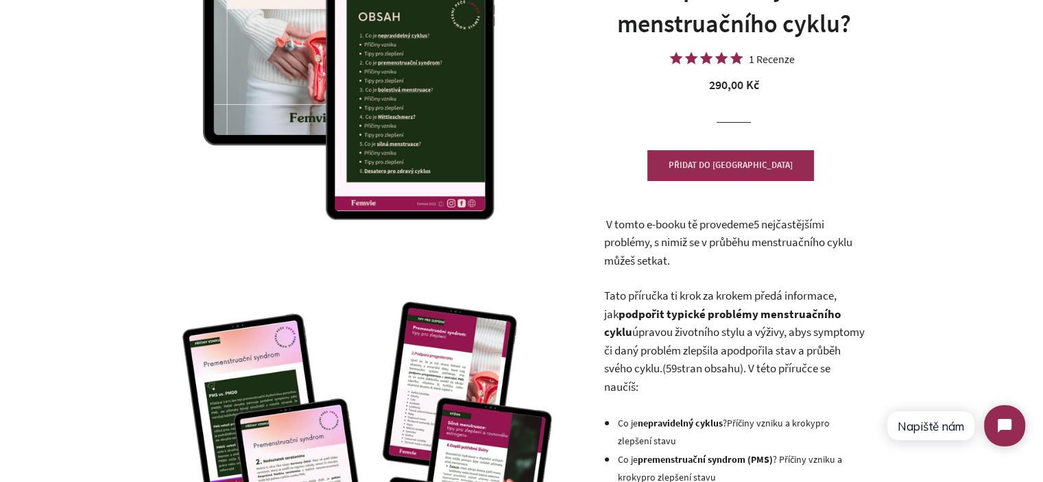
click at [708, 257] on p "V tomto e-booku tě provedeme 5 nejčastějšími problémy , s nimiž se v průběhu me…" at bounding box center [733, 242] width 261 height 55
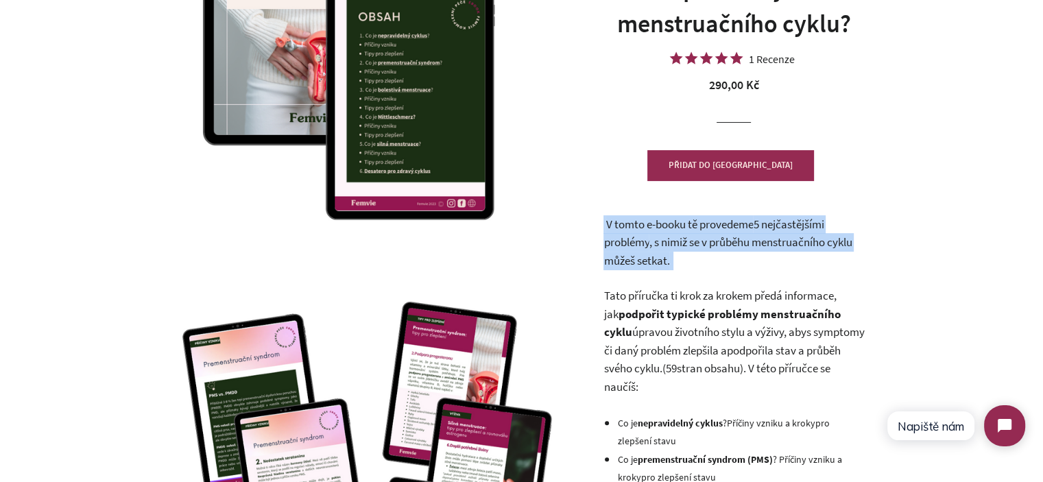
click at [708, 257] on p "V tomto e-booku tě provedeme 5 nejčastějšími problémy , s nimiž se v průběhu me…" at bounding box center [733, 242] width 261 height 55
click at [690, 266] on p "V tomto e-booku tě provedeme 5 nejčastějšími problémy , s nimiž se v průběhu me…" at bounding box center [733, 242] width 261 height 55
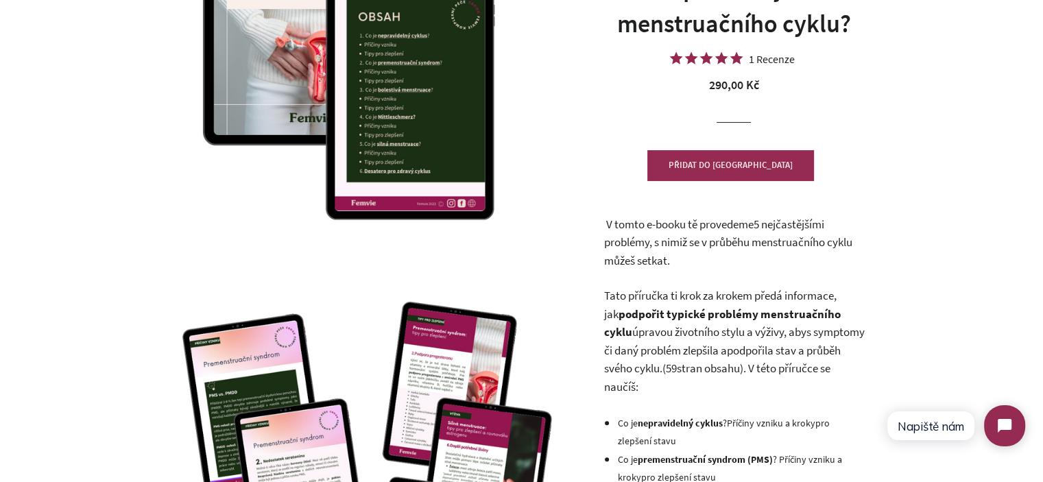
click at [653, 258] on span ", s nimiž se v průběhu menstruačního cyklu můžeš setkat." at bounding box center [727, 251] width 248 height 34
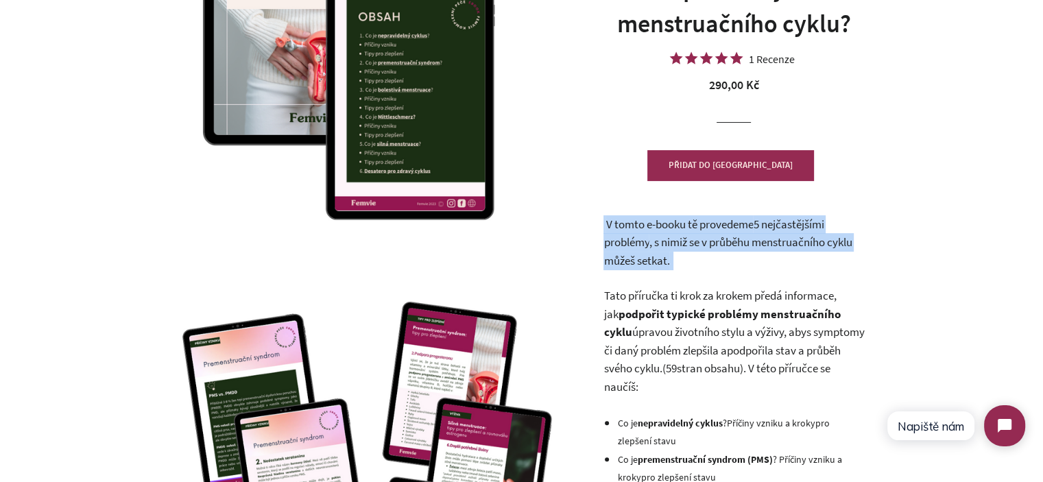
click at [653, 258] on span ", s nimiž se v průběhu menstruačního cyklu můžeš setkat." at bounding box center [727, 251] width 248 height 34
click at [673, 261] on p "V tomto e-booku tě provedeme 5 nejčastějšími problémy , s nimiž se v průběhu me…" at bounding box center [733, 242] width 261 height 55
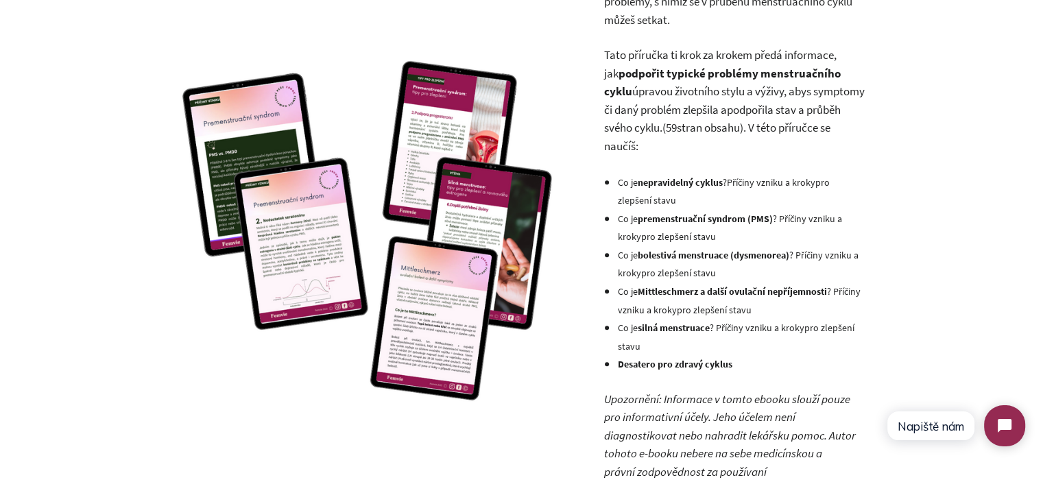
scroll to position [343, 0]
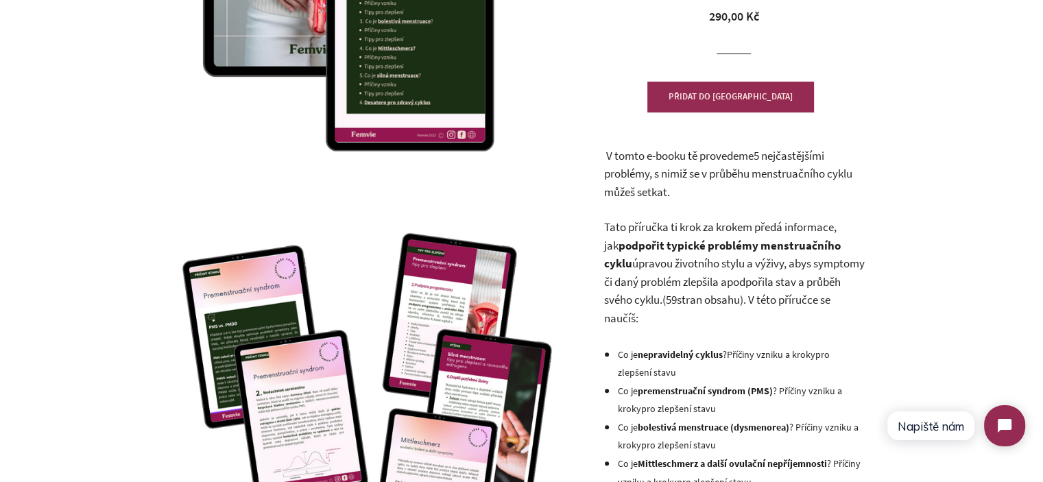
click at [709, 158] on span "V tomto e-booku tě provedeme" at bounding box center [678, 155] width 147 height 15
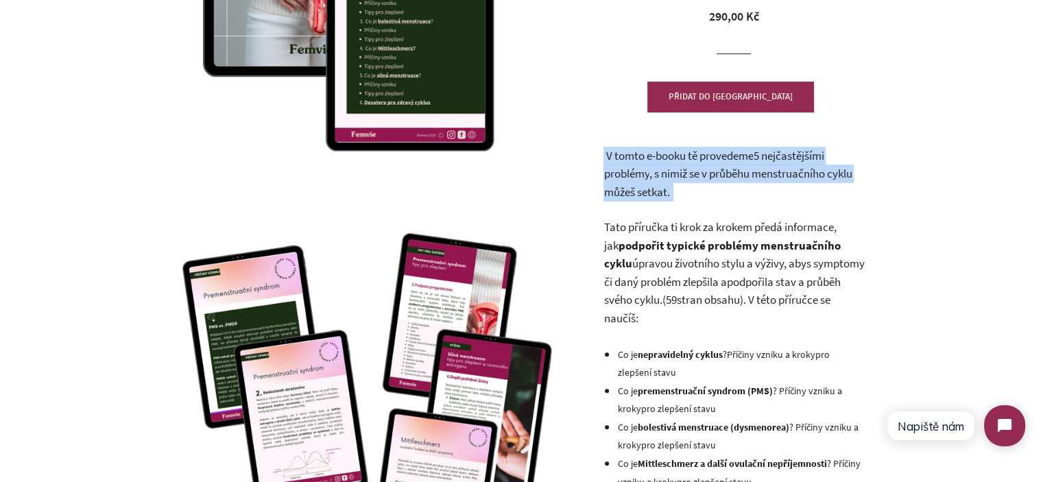
click at [709, 158] on span "V tomto e-booku tě provedeme" at bounding box center [678, 155] width 147 height 15
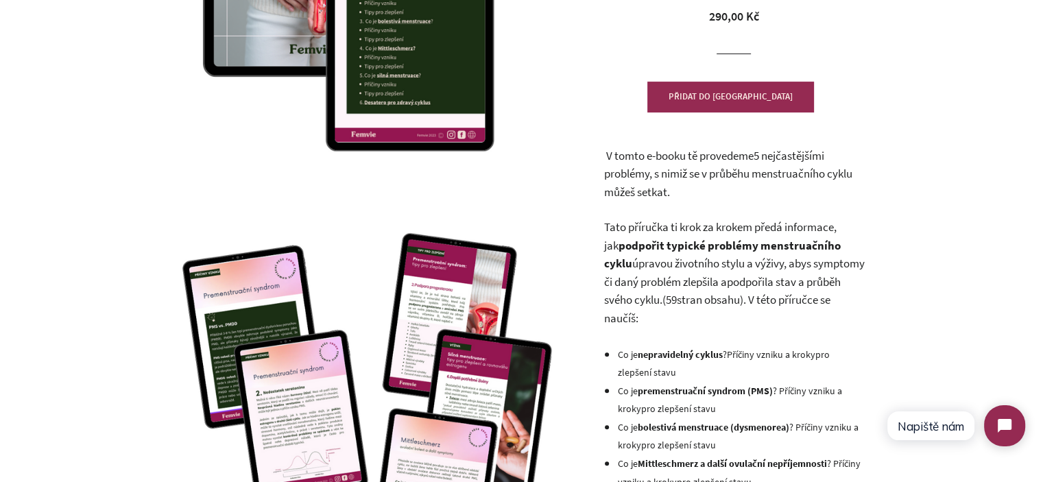
drag, startPoint x: 734, startPoint y: 229, endPoint x: 715, endPoint y: 230, distance: 19.2
click at [735, 229] on span "Tato příručka ti krok za krokem předá informace, jak" at bounding box center [719, 236] width 232 height 34
click at [616, 225] on span "Tato příručka ti krok za krokem předá informace, jak" at bounding box center [719, 236] width 232 height 34
click at [612, 225] on span "Tato příručka ti krok za krokem předá informace, jak" at bounding box center [719, 236] width 232 height 34
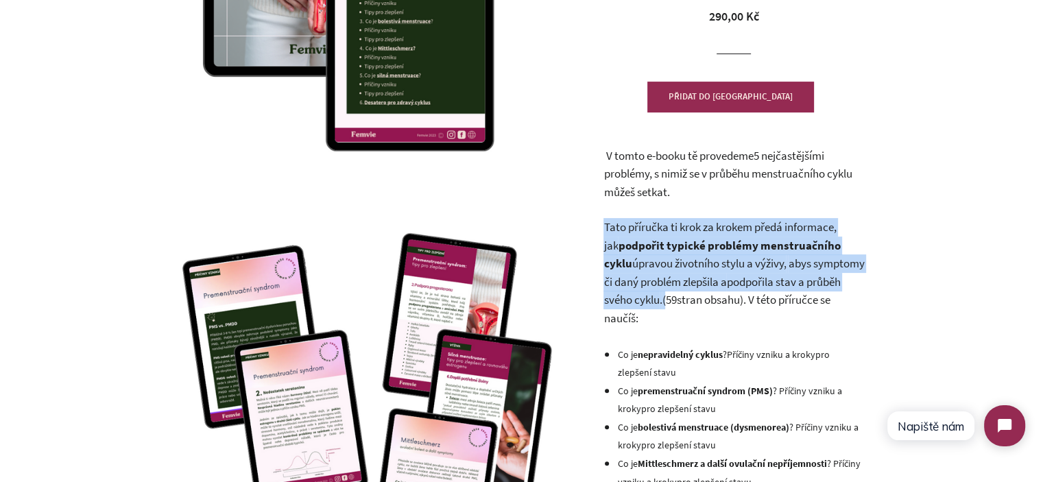
drag, startPoint x: 612, startPoint y: 225, endPoint x: 701, endPoint y: 300, distance: 115.8
click at [701, 300] on p "Tato příručka ti krok za krokem předá informace, jak podpořit typické problémy …" at bounding box center [733, 272] width 261 height 109
copy p "Tato příručka ti krok za krokem předá informace, jak podpořit typické problémy …"
click at [706, 279] on span "abys symptomy či daný problém zlepšila a" at bounding box center [733, 273] width 261 height 34
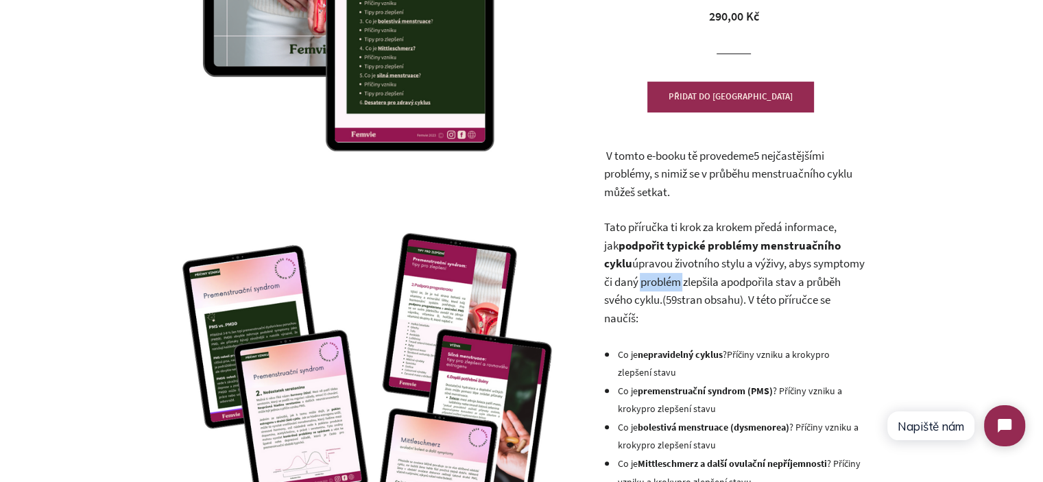
click at [706, 279] on span "abys symptomy či daný problém zlepšila a" at bounding box center [733, 273] width 261 height 34
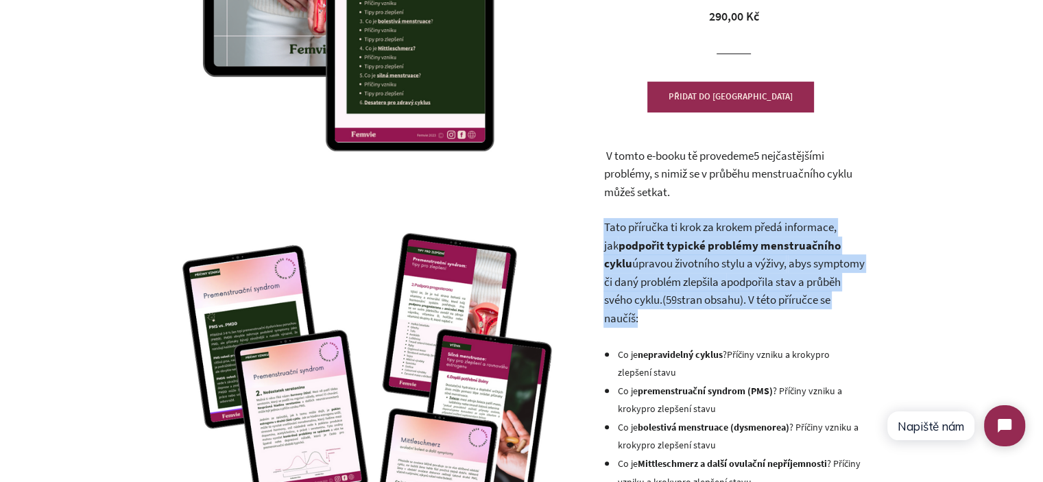
click at [706, 279] on span "abys symptomy či daný problém zlepšila a" at bounding box center [733, 273] width 261 height 34
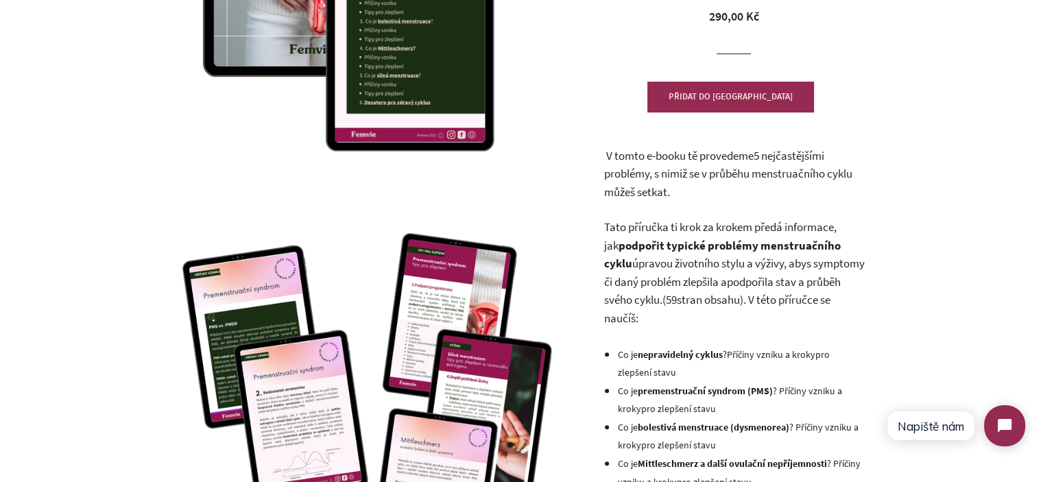
click at [675, 181] on p "V tomto e-booku tě provedeme 5 nejčastějšími problémy , s nimiž se v průběhu me…" at bounding box center [733, 174] width 261 height 55
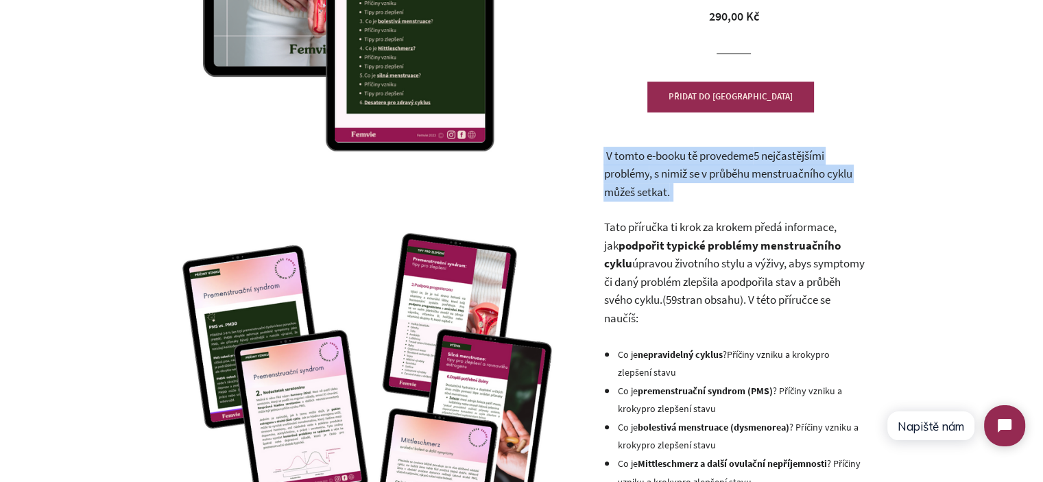
click at [675, 180] on p "V tomto e-booku tě provedeme 5 nejčastějšími problémy , s nimiž se v průběhu me…" at bounding box center [733, 174] width 261 height 55
click at [692, 183] on p "V tomto e-booku tě provedeme 5 nejčastějšími problémy , s nimiž se v průběhu me…" at bounding box center [733, 174] width 261 height 55
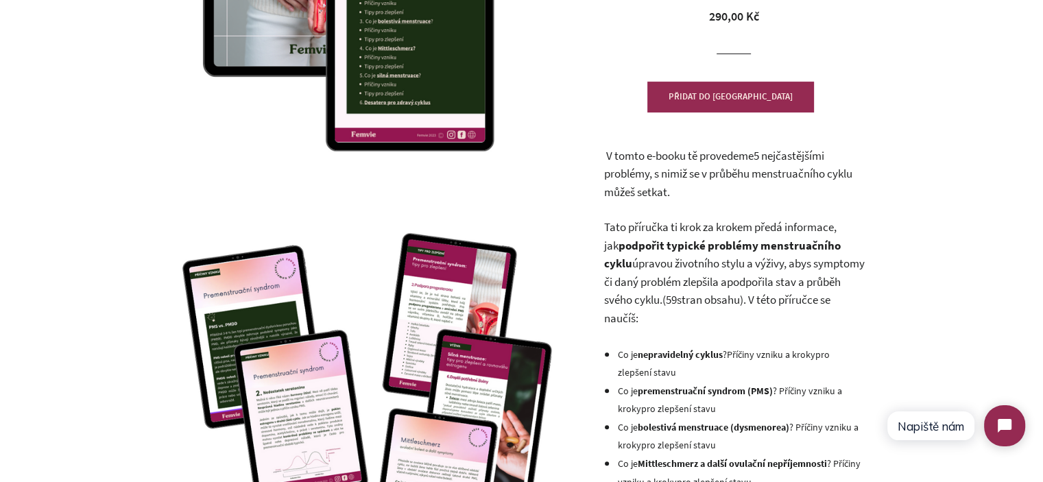
click at [692, 183] on p "V tomto e-booku tě provedeme 5 nejčastějšími problémy , s nimiž se v průběhu me…" at bounding box center [733, 174] width 261 height 55
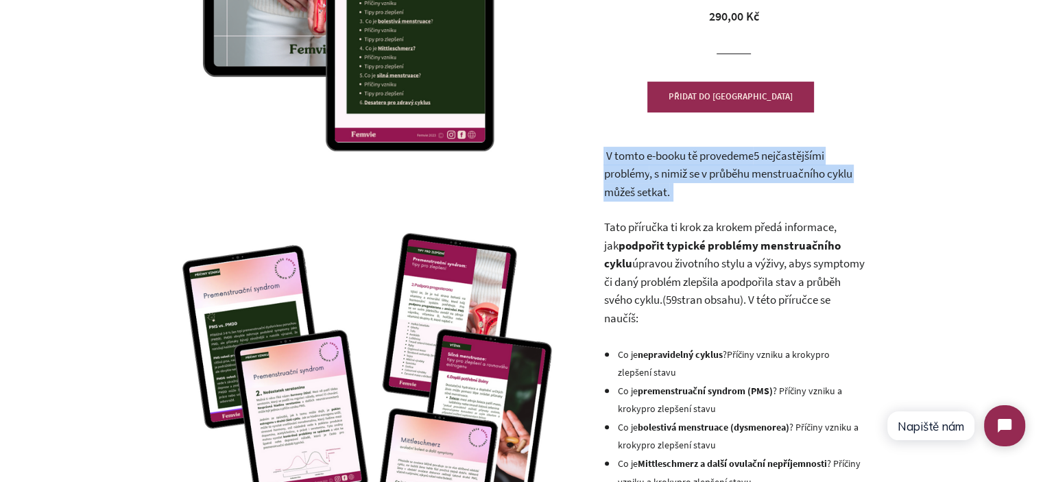
click at [692, 183] on p "V tomto e-booku tě provedeme 5 nejčastějšími problémy , s nimiž se v průběhu me…" at bounding box center [733, 174] width 261 height 55
click at [702, 187] on p "V tomto e-booku tě provedeme 5 nejčastějšími problémy , s nimiž se v průběhu me…" at bounding box center [733, 174] width 261 height 55
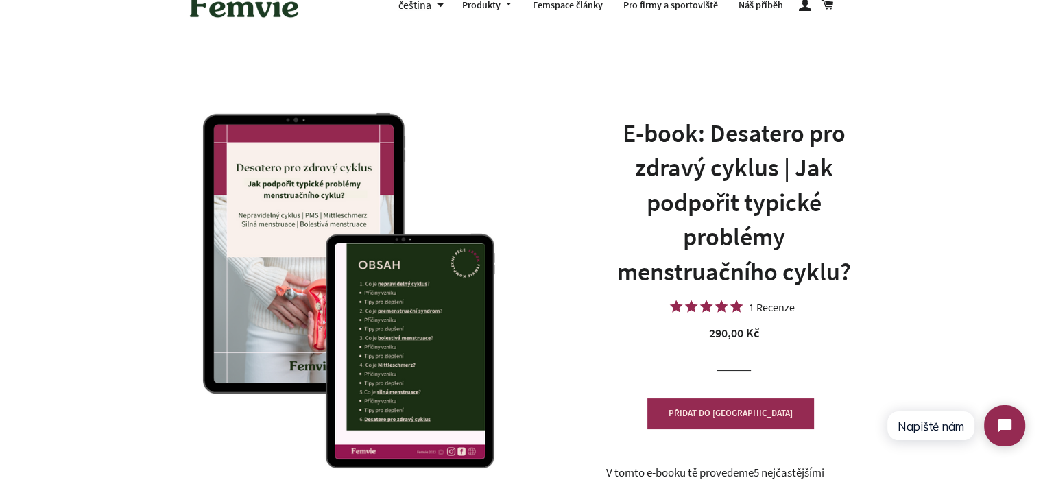
scroll to position [0, 0]
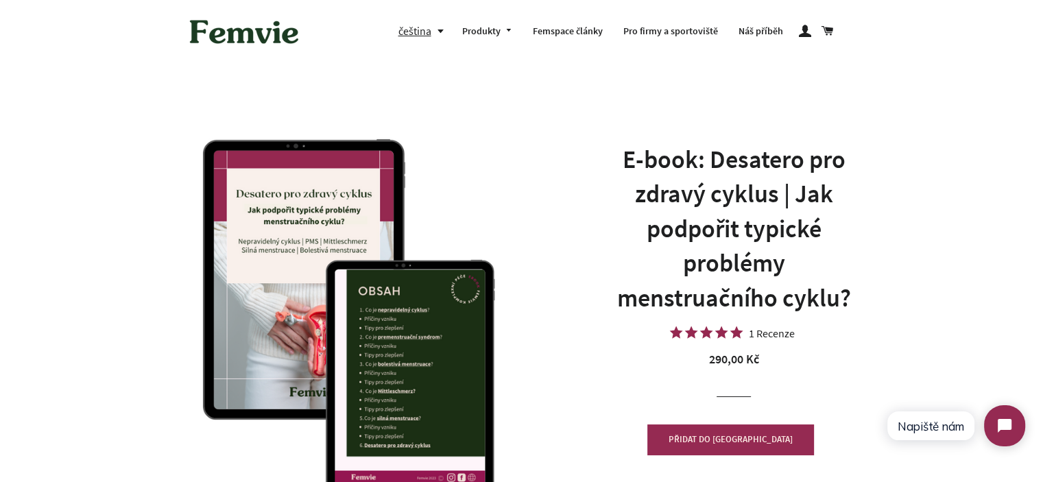
click at [713, 179] on h1 "E-book: Desatero pro zdravý cyklus | Jak podpořit typické problémy menstruačníh…" at bounding box center [733, 229] width 261 height 173
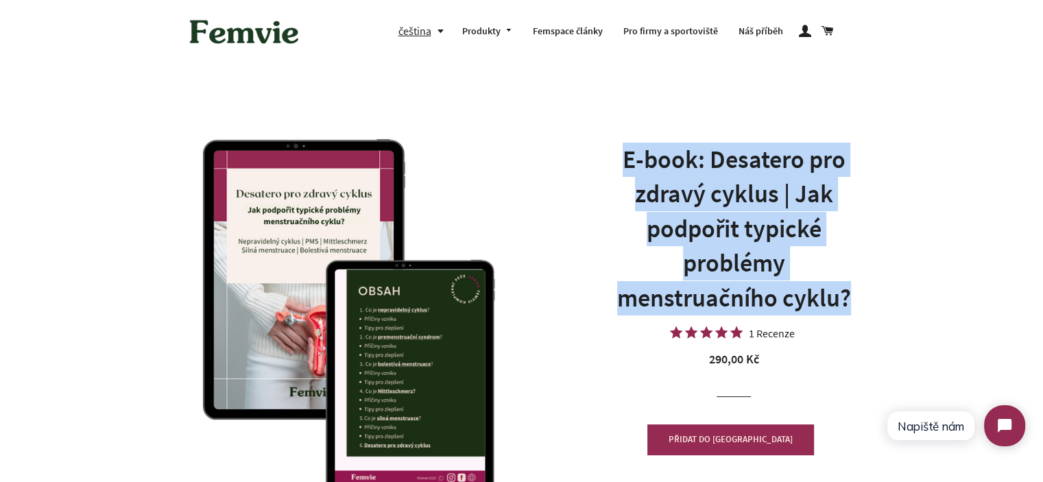
drag, startPoint x: 713, startPoint y: 179, endPoint x: 762, endPoint y: 250, distance: 85.8
click at [760, 249] on h1 "E-book: Desatero pro zdravý cyklus | Jak podpořit typické problémy menstruačníh…" at bounding box center [733, 229] width 261 height 173
click at [775, 256] on h1 "E-book: Desatero pro zdravý cyklus | Jak podpořit typické problémy menstruačníh…" at bounding box center [733, 229] width 261 height 173
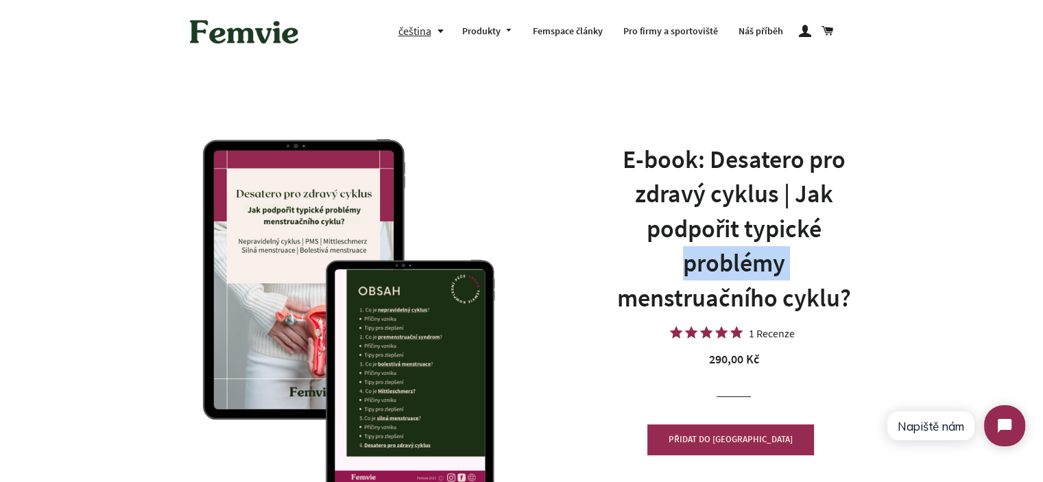
click at [775, 256] on h1 "E-book: Desatero pro zdravý cyklus | Jak podpořit typické problémy menstruačníh…" at bounding box center [733, 229] width 261 height 173
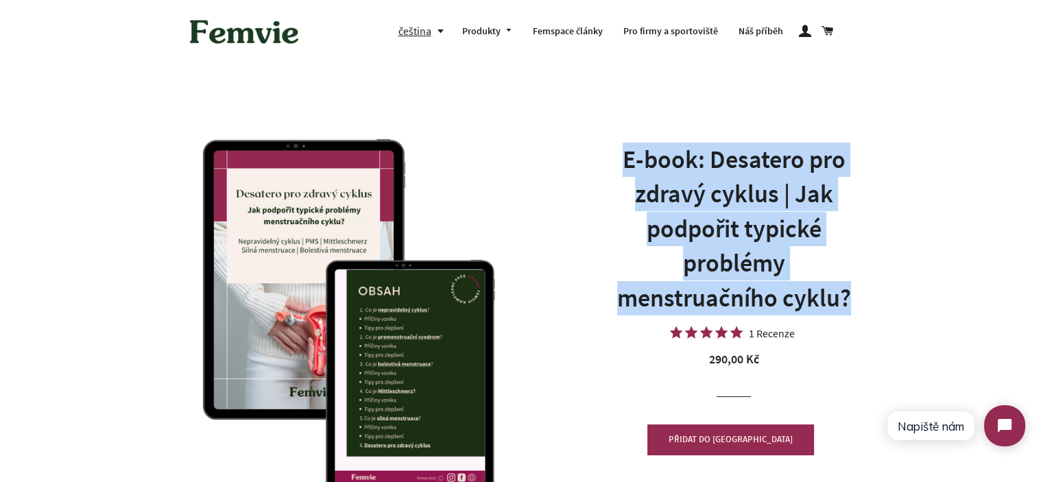
drag, startPoint x: 775, startPoint y: 256, endPoint x: 742, endPoint y: 182, distance: 81.3
click at [742, 182] on h1 "E-book: Desatero pro zdravý cyklus | Jak podpořit typické problémy menstruačníh…" at bounding box center [733, 229] width 261 height 173
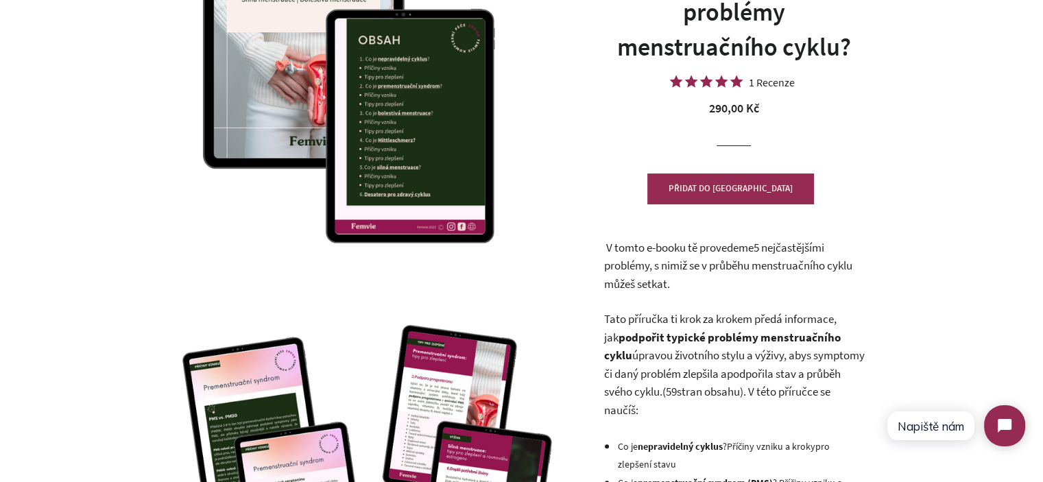
scroll to position [274, 0]
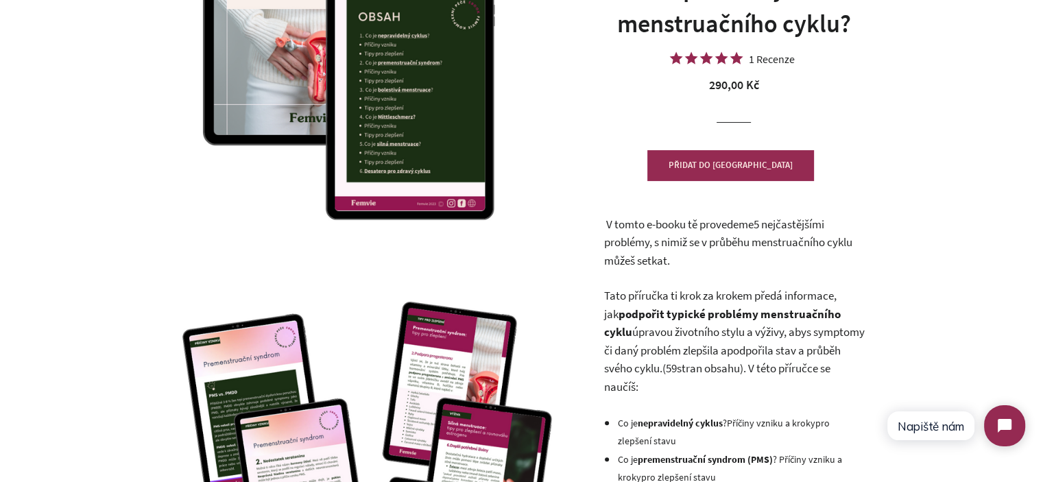
click at [694, 238] on span ", s nimiž se v průběhu menstruačního cyklu můžeš setkat." at bounding box center [727, 251] width 248 height 34
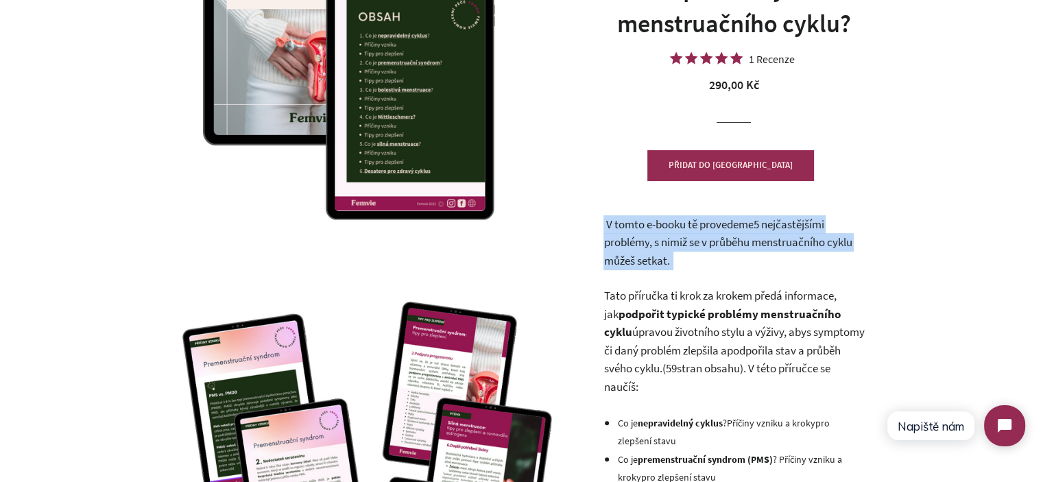
drag, startPoint x: 694, startPoint y: 238, endPoint x: 696, endPoint y: 247, distance: 9.8
click at [696, 247] on span ", s nimiž se v průběhu menstruačního cyklu můžeš setkat." at bounding box center [727, 251] width 248 height 34
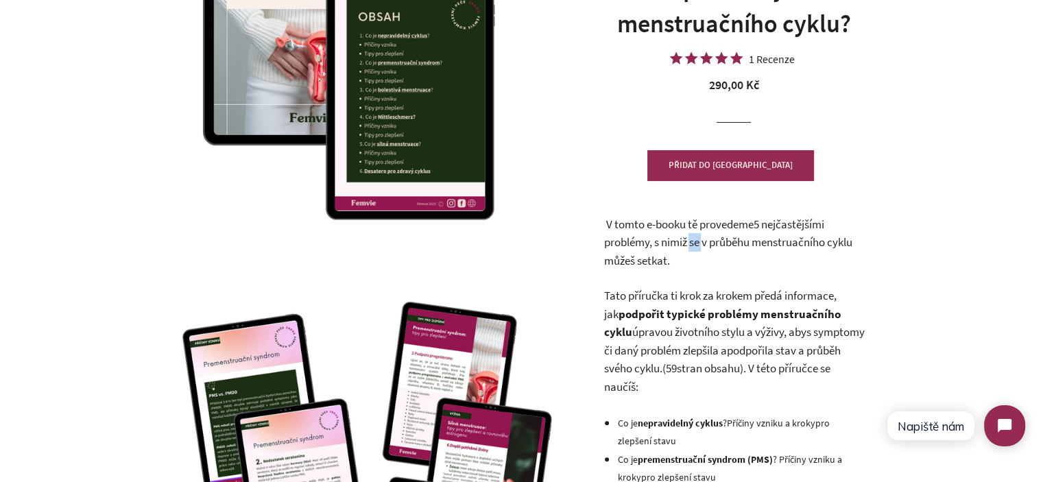
click at [696, 247] on span ", s nimiž se v průběhu menstruačního cyklu můžeš setkat." at bounding box center [727, 251] width 248 height 34
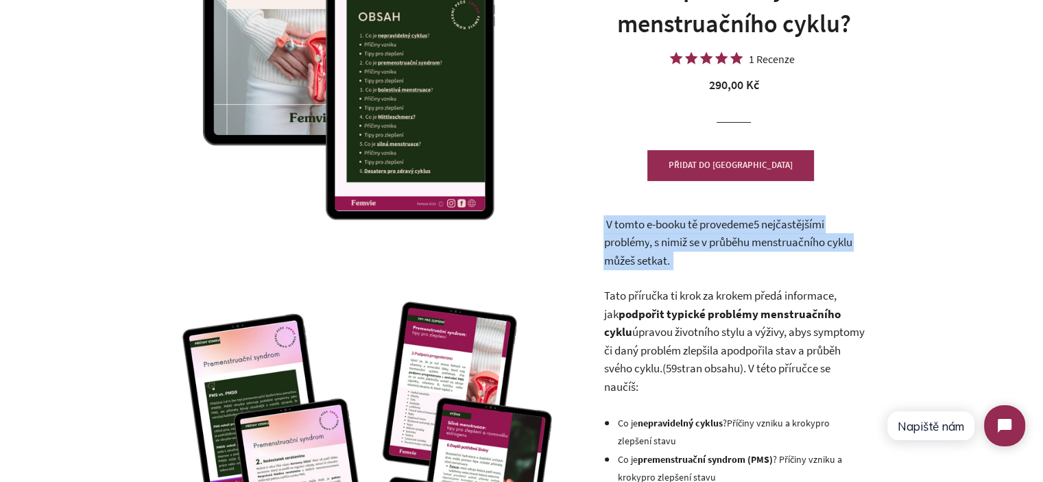
click at [696, 247] on span ", s nimiž se v průběhu menstruačního cyklu můžeš setkat." at bounding box center [727, 251] width 248 height 34
click at [693, 254] on p "V tomto e-booku tě provedeme 5 nejčastějšími problémy , s nimiž se v průběhu me…" at bounding box center [733, 242] width 261 height 55
drag, startPoint x: 689, startPoint y: 257, endPoint x: 607, endPoint y: 226, distance: 87.9
click at [607, 227] on p "V tomto e-booku tě provedeme 5 nejčastějšími problémy , s nimiž se v průběhu me…" at bounding box center [733, 242] width 261 height 55
click at [607, 226] on span "V tomto e-booku tě provedeme" at bounding box center [678, 224] width 147 height 15
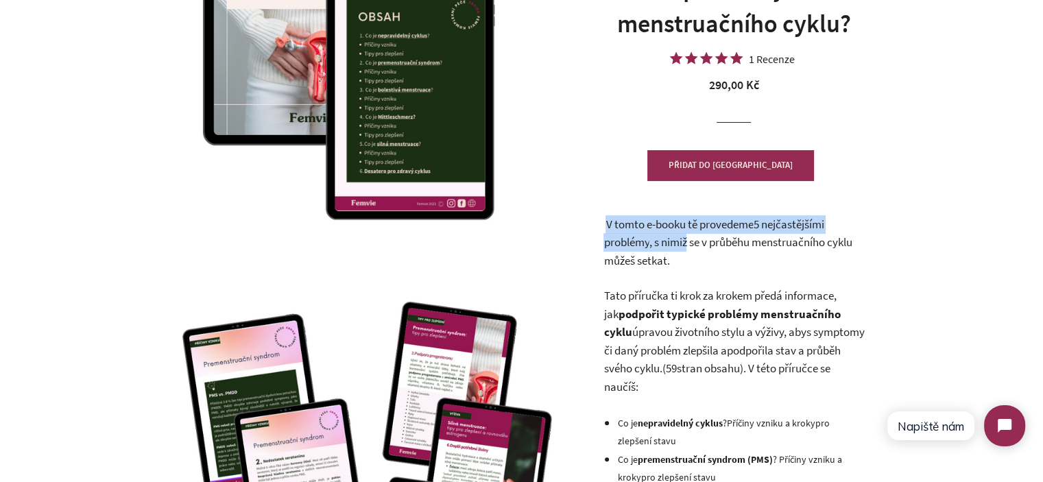
drag, startPoint x: 607, startPoint y: 226, endPoint x: 679, endPoint y: 251, distance: 76.1
click at [679, 251] on p "V tomto e-booku tě provedeme 5 nejčastějšími problémy , s nimiž se v průběhu me…" at bounding box center [733, 242] width 261 height 55
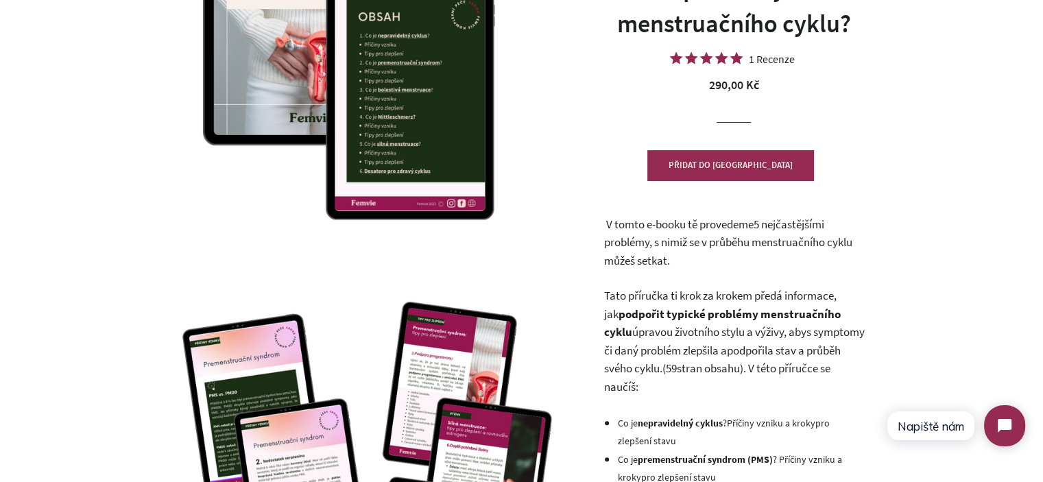
click at [683, 256] on p "V tomto e-booku tě provedeme 5 nejčastějšími problémy , s nimiž se v průběhu me…" at bounding box center [733, 242] width 261 height 55
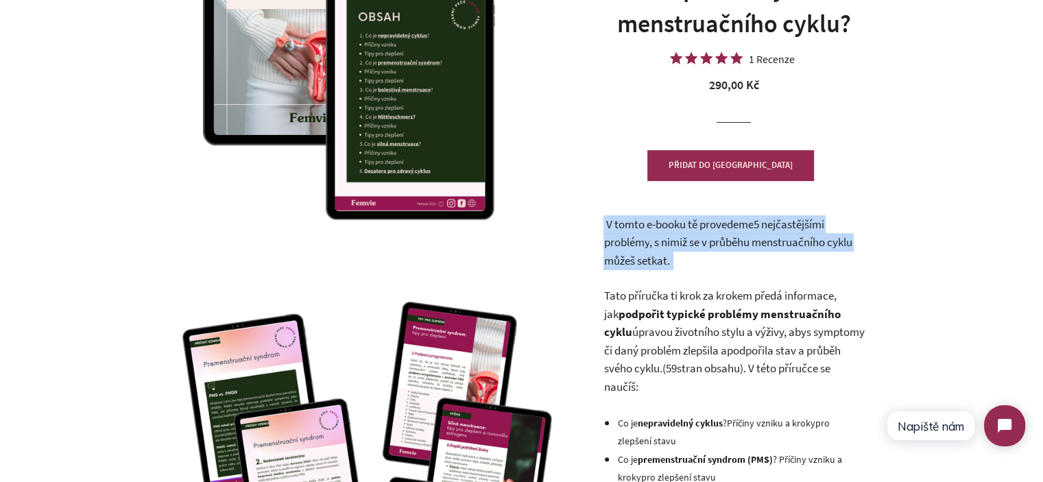
click at [683, 256] on p "V tomto e-booku tě provedeme 5 nejčastějšími problémy , s nimiž se v průběhu me…" at bounding box center [733, 242] width 261 height 55
click at [644, 250] on p "V tomto e-booku tě provedeme 5 nejčastějšími problémy , s nimiž se v průběhu me…" at bounding box center [733, 242] width 261 height 55
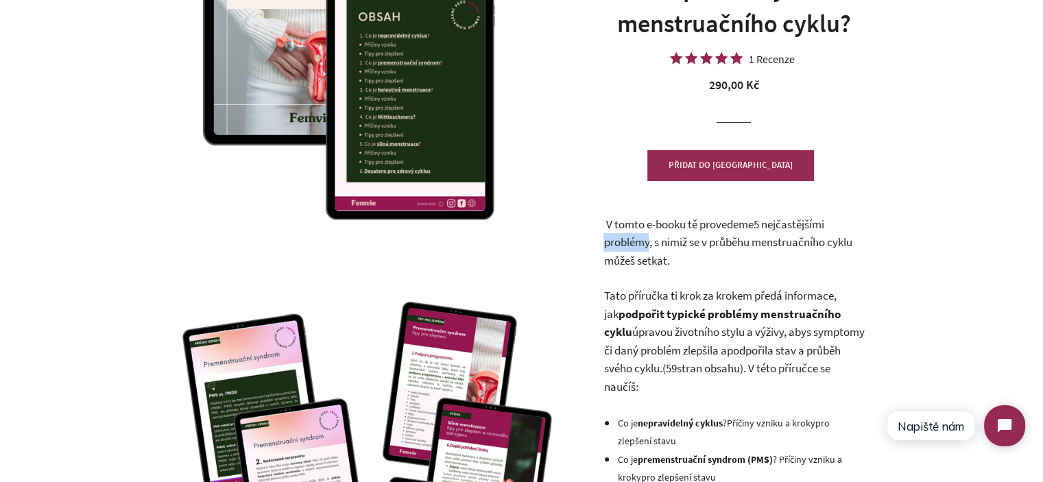
click at [644, 250] on p "V tomto e-booku tě provedeme 5 nejčastějšími problémy , s nimiž se v průběhu me…" at bounding box center [733, 242] width 261 height 55
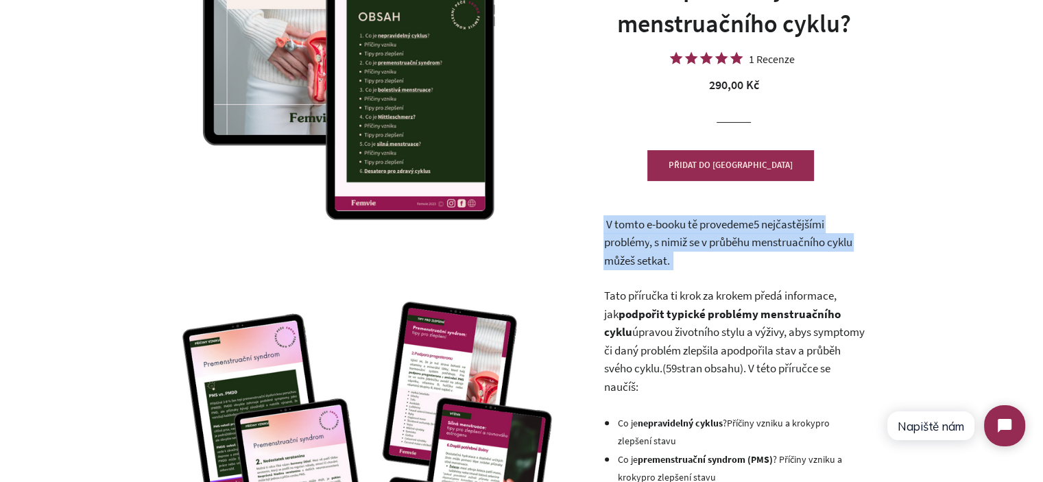
click at [644, 250] on p "V tomto e-booku tě provedeme 5 nejčastějšími problémy , s nimiž se v průběhu me…" at bounding box center [733, 242] width 261 height 55
click at [690, 260] on p "V tomto e-booku tě provedeme 5 nejčastějšími problémy , s nimiž se v průběhu me…" at bounding box center [733, 242] width 261 height 55
drag, startPoint x: 690, startPoint y: 260, endPoint x: 595, endPoint y: 224, distance: 101.1
click at [595, 224] on div "E-book: Desatero pro zdravý cyklus | Jak podpořit typické problémy menstruačníh…" at bounding box center [726, 315] width 309 height 943
click at [629, 234] on p "V tomto e-booku tě provedeme 5 nejčastějšími problémy , s nimiž se v průběhu me…" at bounding box center [733, 242] width 261 height 55
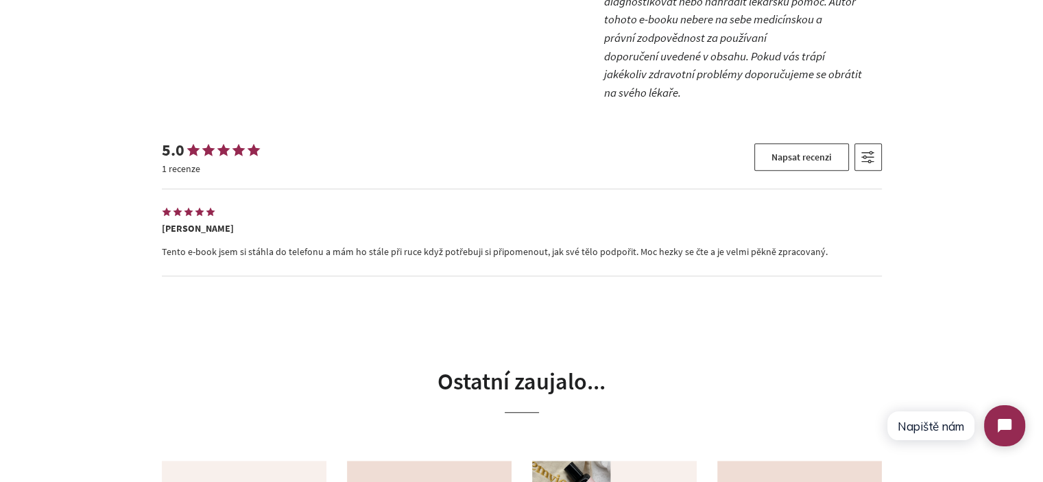
scroll to position [960, 0]
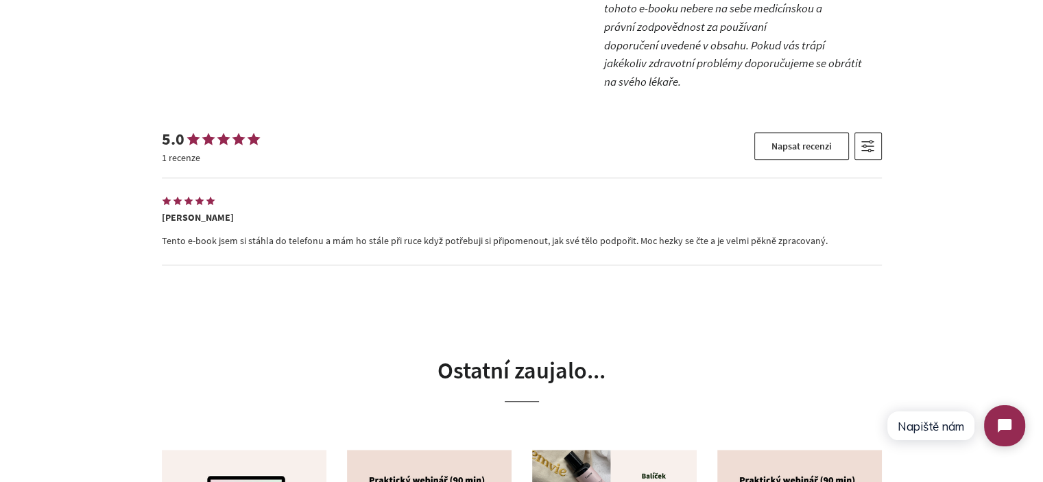
click at [415, 234] on p "Tento e-book jsem si stáhla do telefonu a mám ho stále při ruce když potřebuji …" at bounding box center [522, 241] width 720 height 14
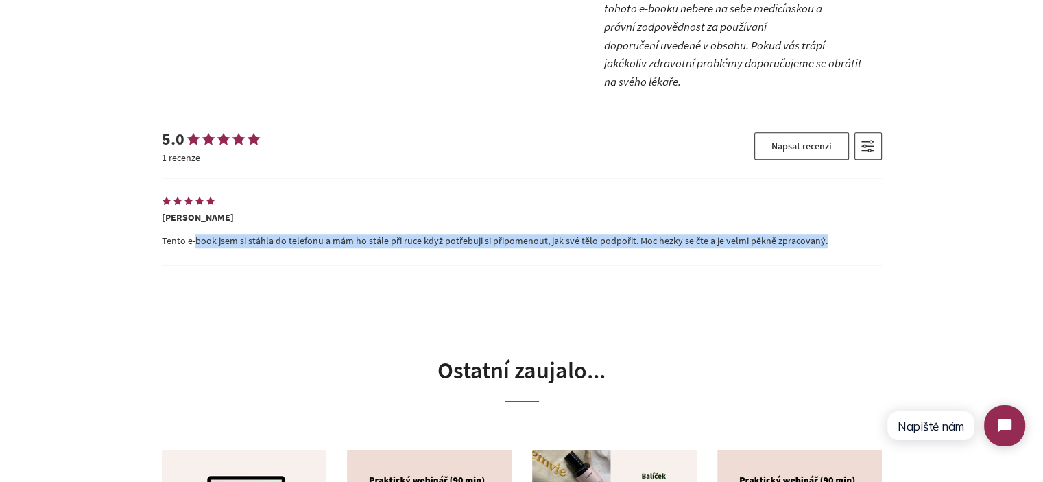
click at [415, 234] on p "Tento e-book jsem si stáhla do telefonu a mám ho stále při ruce když potřebuji …" at bounding box center [522, 241] width 720 height 14
click at [469, 234] on p "Tento e-book jsem si stáhla do telefonu a mám ho stále při ruce když potřebuji …" at bounding box center [522, 241] width 720 height 14
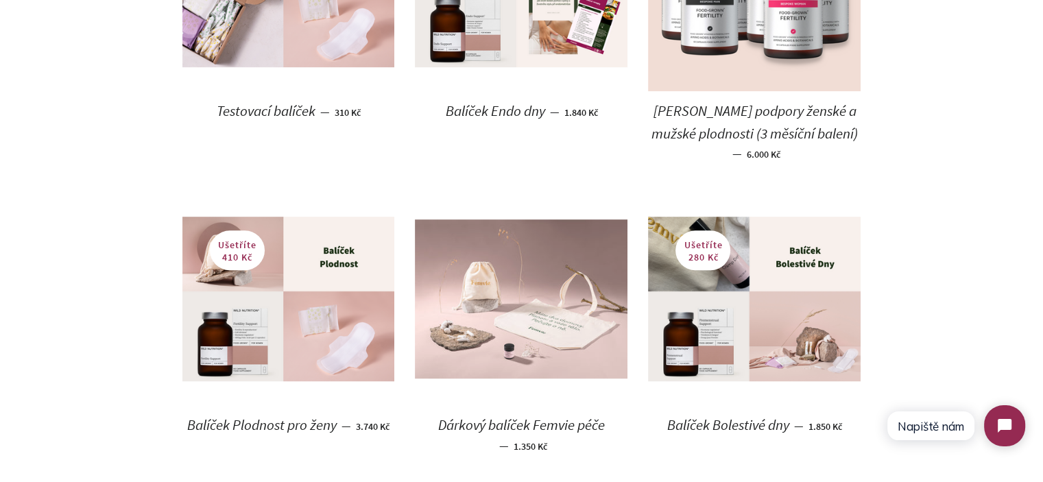
scroll to position [960, 0]
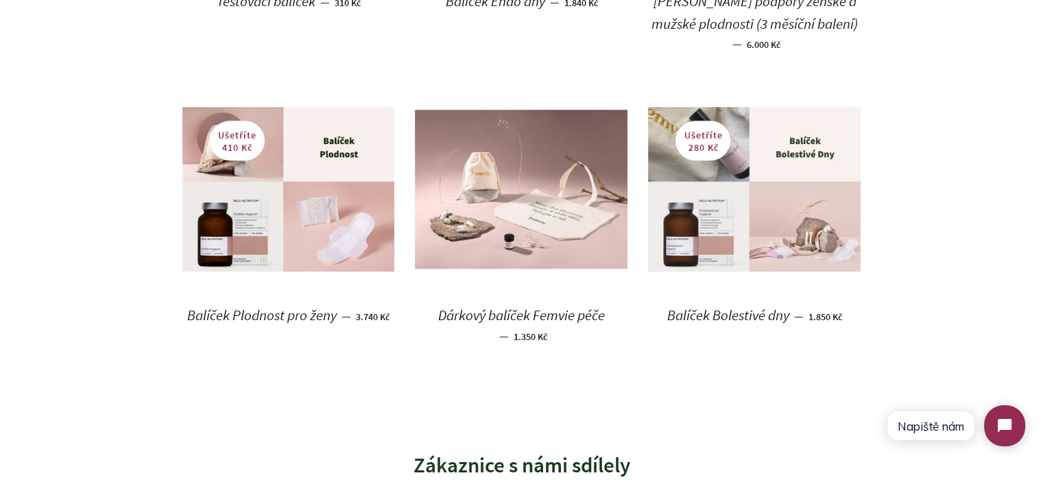
click at [766, 191] on img at bounding box center [754, 189] width 213 height 164
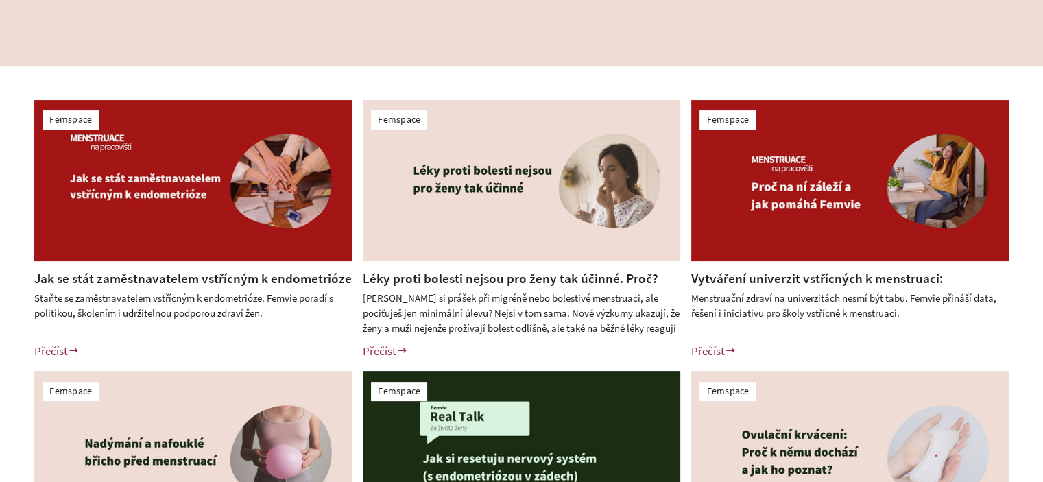
scroll to position [274, 0]
click at [496, 281] on link "Léky proti bolesti nejsou pro ženy tak účinné. Proč?" at bounding box center [510, 278] width 295 height 16
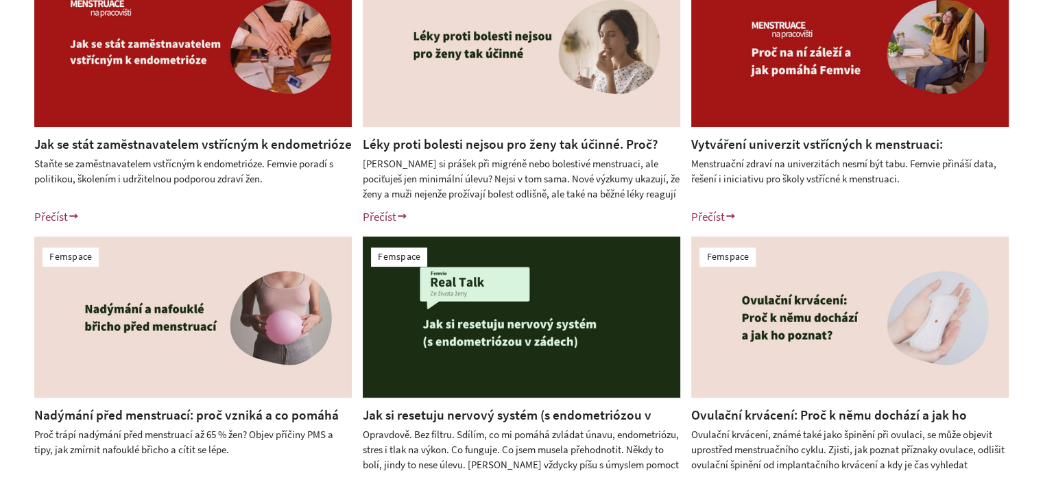
scroll to position [411, 0]
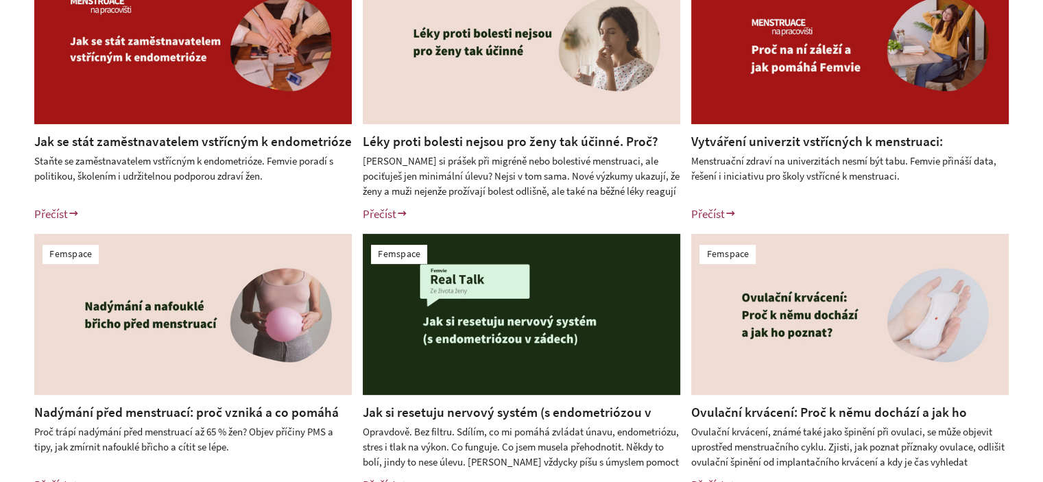
click at [171, 330] on img at bounding box center [192, 314] width 317 height 161
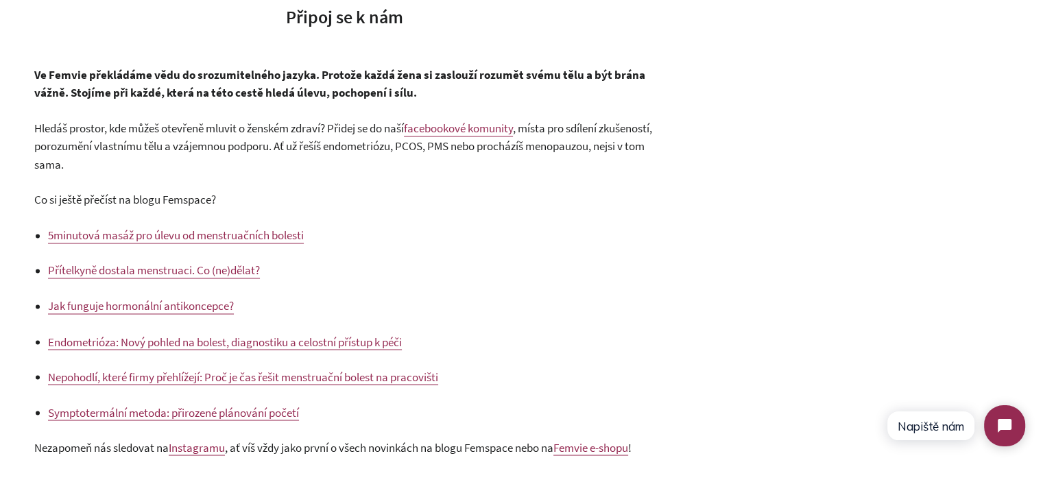
scroll to position [2306, 0]
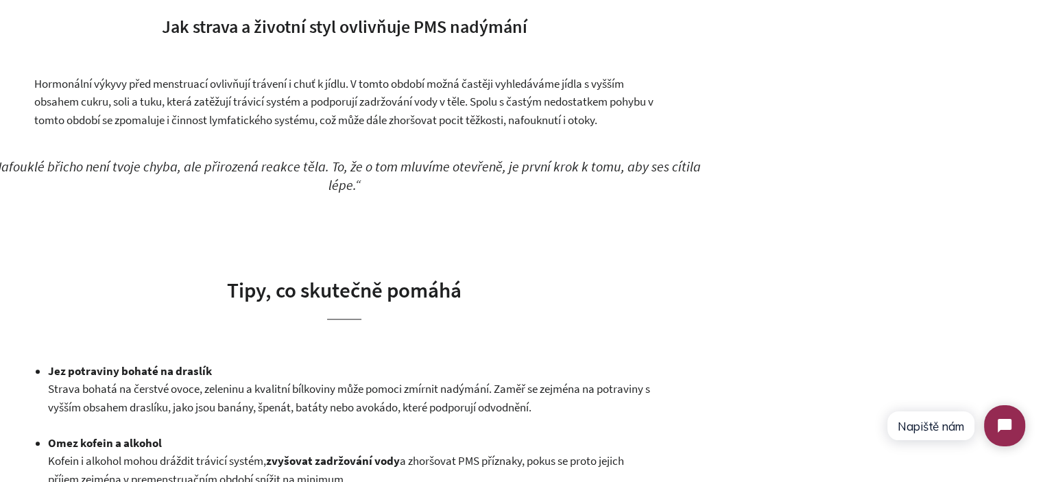
scroll to position [1187, 0]
